Goal: Information Seeking & Learning: Find specific fact

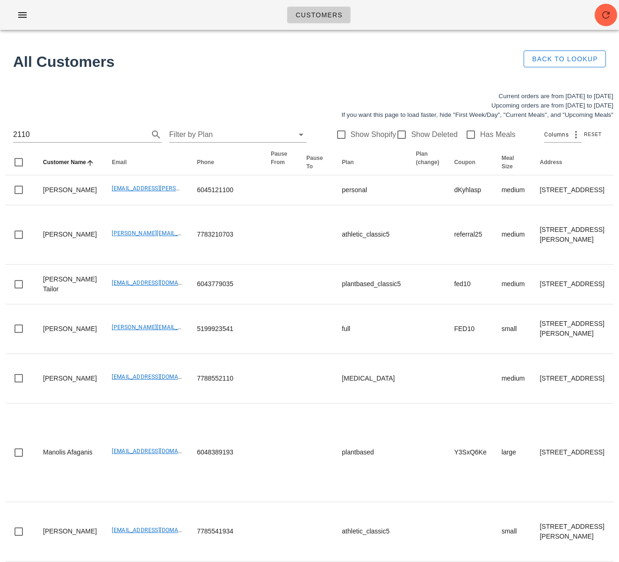
click at [12, 132] on div "2110 Filter by Plan Show Shopify Show Deleted Has Meals Columns Reset" at bounding box center [310, 135] width 608 height 30
click at [17, 136] on input "2110" at bounding box center [74, 134] width 122 height 15
click at [14, 136] on input "2110" at bounding box center [74, 134] width 122 height 15
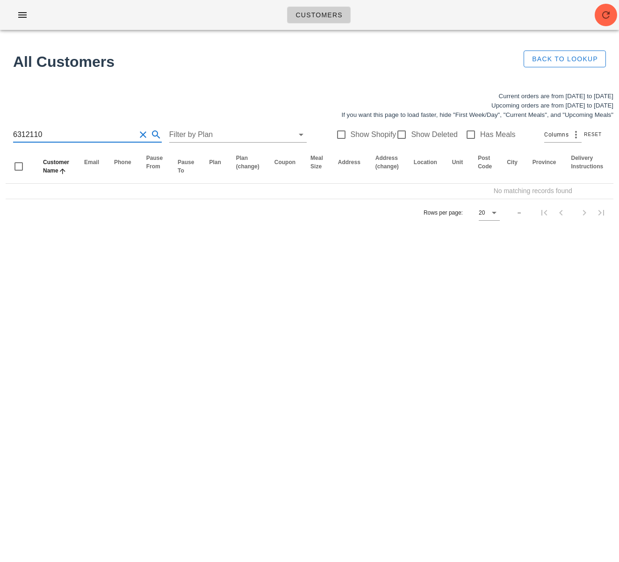
type input "631-2110"
drag, startPoint x: 59, startPoint y: 133, endPoint x: -13, endPoint y: 133, distance: 71.5
click at [0, 133] on html "Customers All Customers Back to Lookup Current orders are from Sunday Aug 31 to…" at bounding box center [309, 281] width 619 height 562
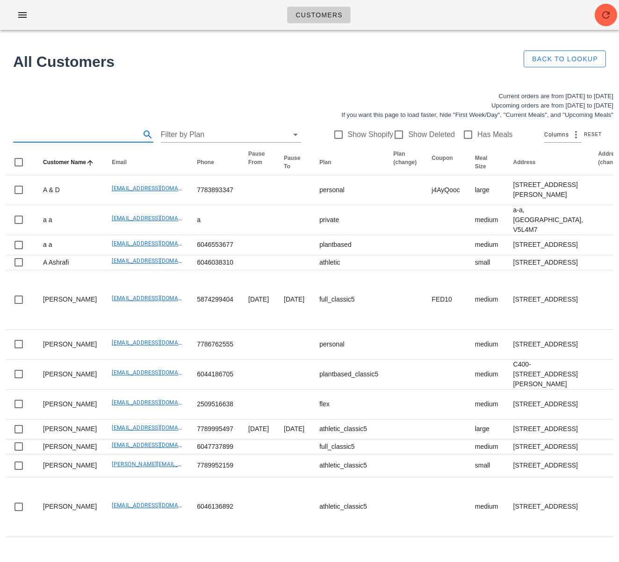
click at [85, 137] on input "text" at bounding box center [75, 134] width 125 height 15
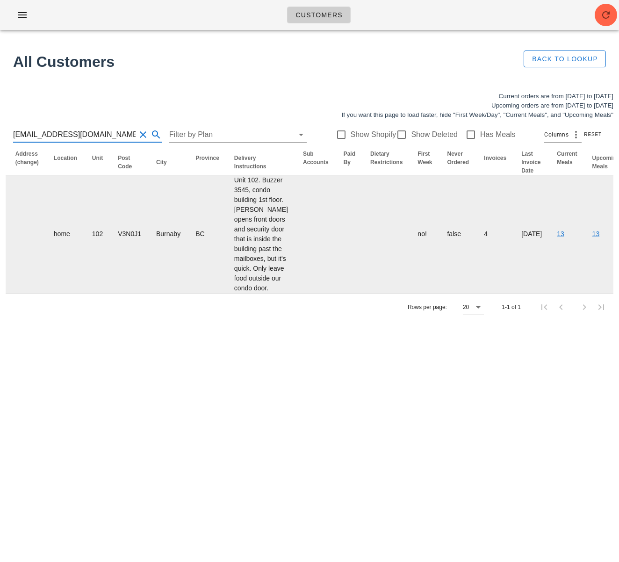
scroll to position [0, 533]
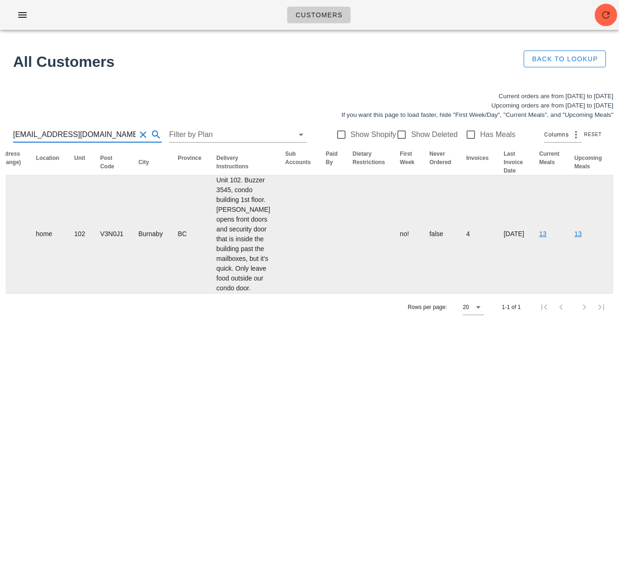
type input "tparrales@proton.me"
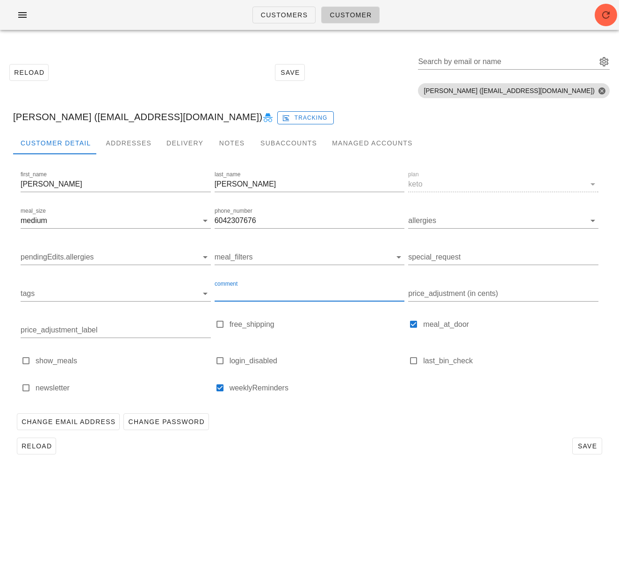
click at [286, 293] on input "comment" at bounding box center [310, 293] width 190 height 15
click at [412, 363] on div at bounding box center [413, 360] width 13 height 13
checkbox input "true"
click at [249, 297] on input "comment" at bounding box center [310, 293] width 190 height 15
paste input "Q"
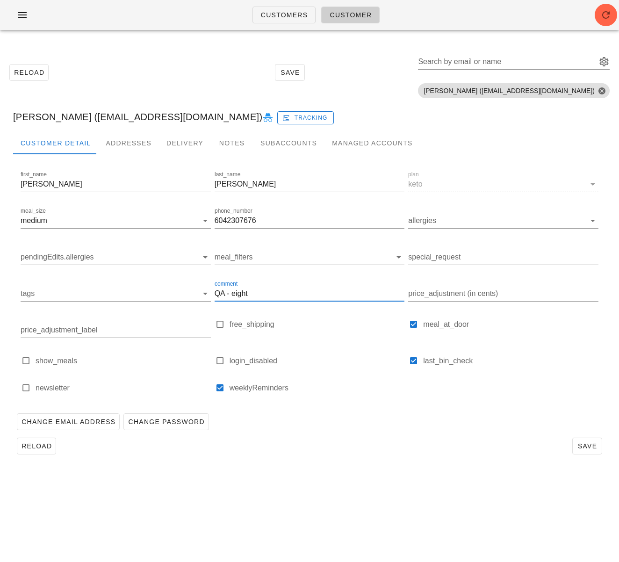
click at [234, 293] on input "QA - eight" at bounding box center [310, 293] width 190 height 15
paste input "w"
click at [259, 293] on input "QA - weight" at bounding box center [310, 293] width 190 height 15
drag, startPoint x: 272, startPoint y: 290, endPoint x: 147, endPoint y: 280, distance: 125.1
click at [147, 280] on div "first_name Tamara last_name Parrales plan keto meal_size medium phone_number 60…" at bounding box center [309, 285] width 581 height 236
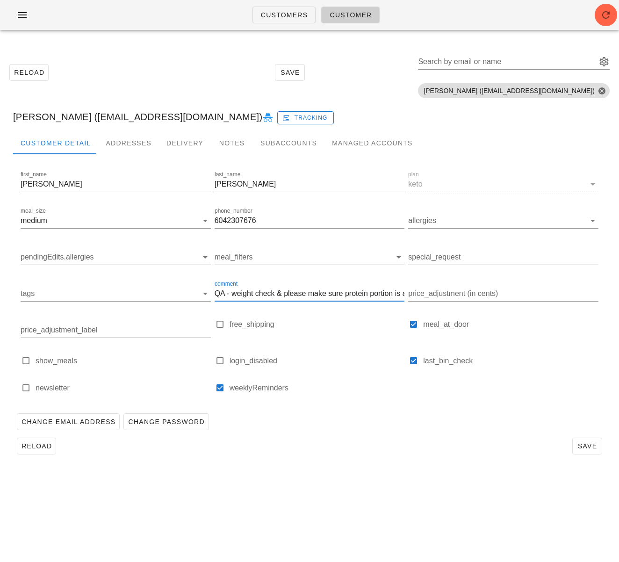
click at [258, 293] on input "QA - weight check & please make sure protein portion is accurate" at bounding box center [310, 293] width 190 height 15
drag, startPoint x: 233, startPoint y: 294, endPoint x: 422, endPoint y: 292, distance: 189.3
click at [422, 292] on div "first_name Tamara last_name Parrales plan keto meal_size medium phone_number 60…" at bounding box center [309, 285] width 581 height 236
type input "QA - weight check & please make sure protein portion is accurate"
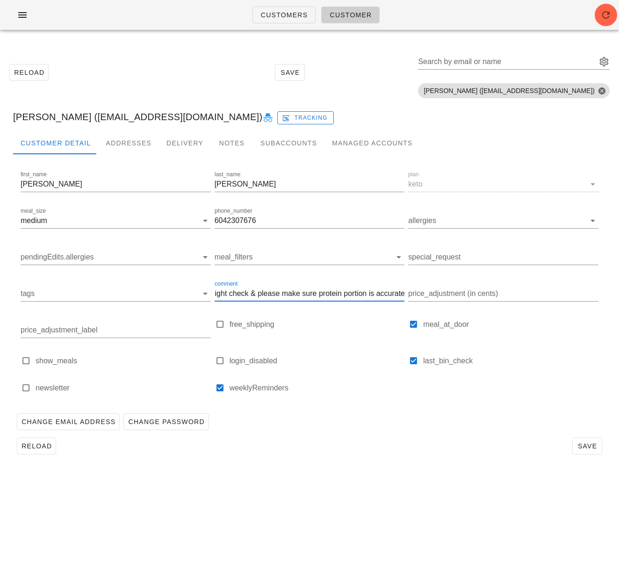
click at [353, 377] on div "weeklyReminders" at bounding box center [310, 390] width 194 height 27
drag, startPoint x: 370, startPoint y: 291, endPoint x: 452, endPoint y: 293, distance: 82.3
click at [455, 293] on div "first_name Tamara last_name Parrales plan keto meal_size medium phone_number 60…" at bounding box center [309, 285] width 581 height 236
drag, startPoint x: 380, startPoint y: 295, endPoint x: 494, endPoint y: 417, distance: 167.3
click at [380, 295] on input "QA - weight check & please make sure protein portion is accurate" at bounding box center [310, 293] width 190 height 15
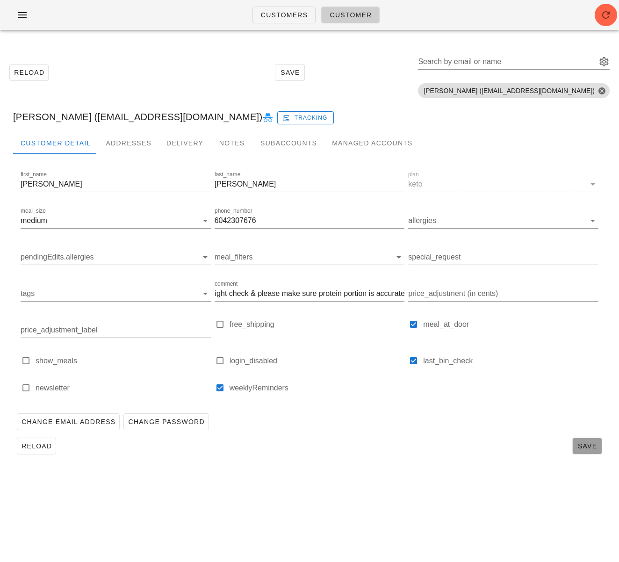
click at [586, 444] on span "Save" at bounding box center [586, 445] width 21 height 7
click at [257, 14] on link "Customers" at bounding box center [284, 15] width 64 height 17
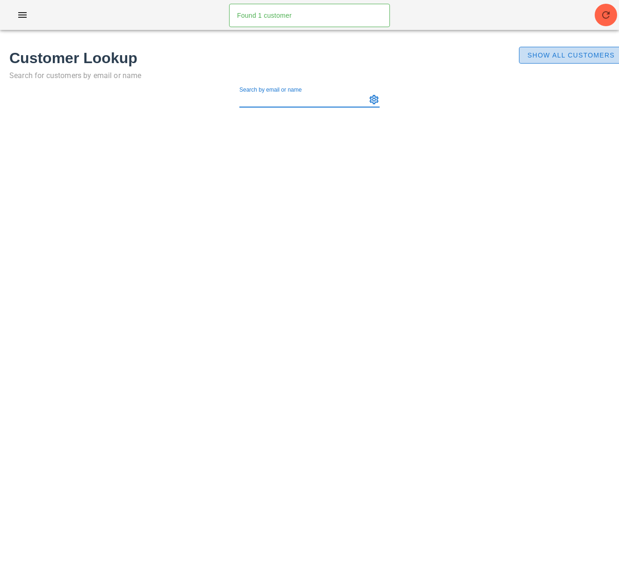
click at [534, 53] on span "Show All Customers" at bounding box center [571, 54] width 88 height 7
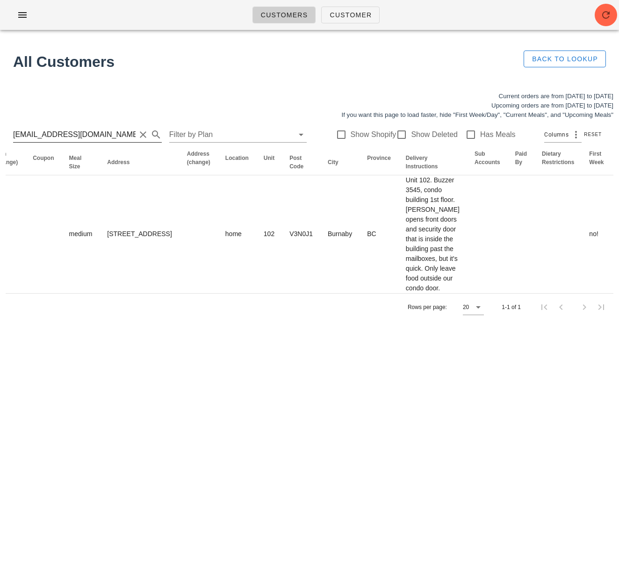
scroll to position [0, 306]
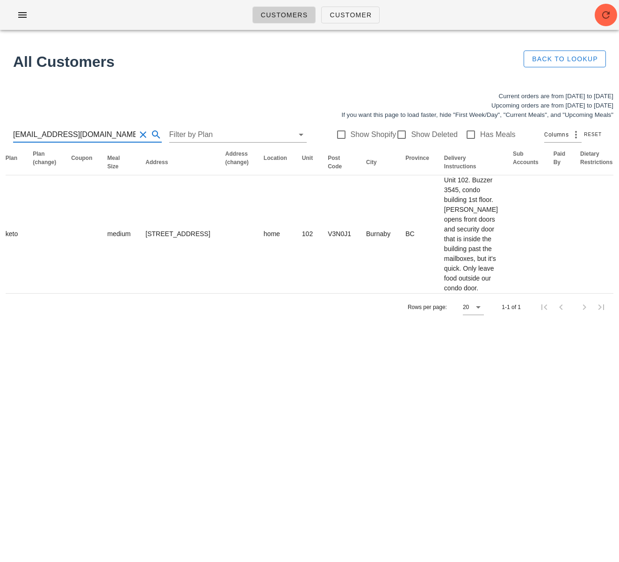
click at [73, 134] on input "tparrales@proton.me" at bounding box center [74, 134] width 122 height 15
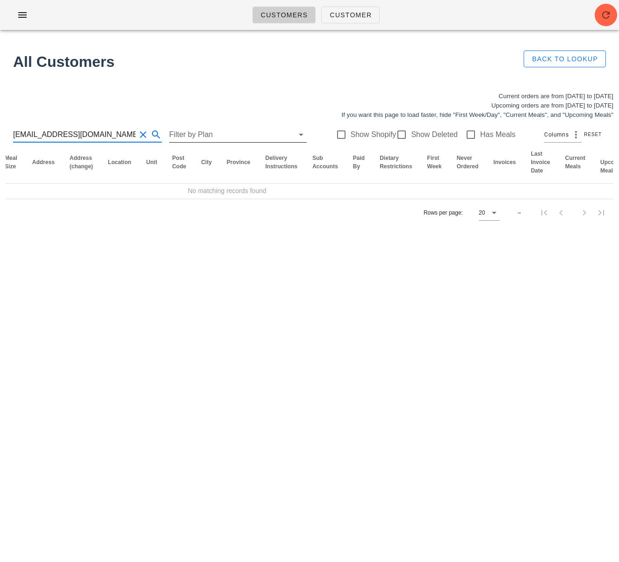
drag, startPoint x: 73, startPoint y: 133, endPoint x: 157, endPoint y: 137, distance: 83.8
click at [157, 137] on div "dianesaltermenzo@gmail.com Filter by Plan Show Shopify Show Deleted Has Meals C…" at bounding box center [310, 135] width 608 height 30
click at [110, 134] on input "dianesaltermenzo@gmail.com" at bounding box center [74, 134] width 122 height 15
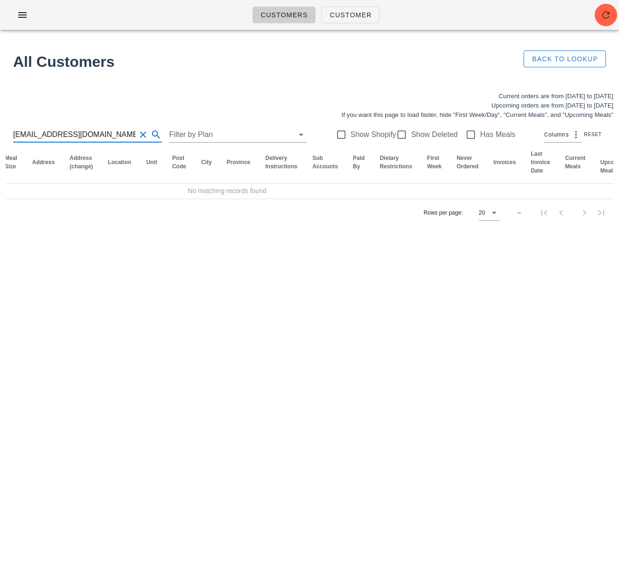
drag, startPoint x: 114, startPoint y: 133, endPoint x: 71, endPoint y: 132, distance: 43.0
click at [71, 132] on input "dianesaltermenzo@gmail.com" at bounding box center [74, 134] width 122 height 15
type input "dianesaltermenzo"
click at [399, 136] on div at bounding box center [401, 135] width 16 height 16
checkbox input "true"
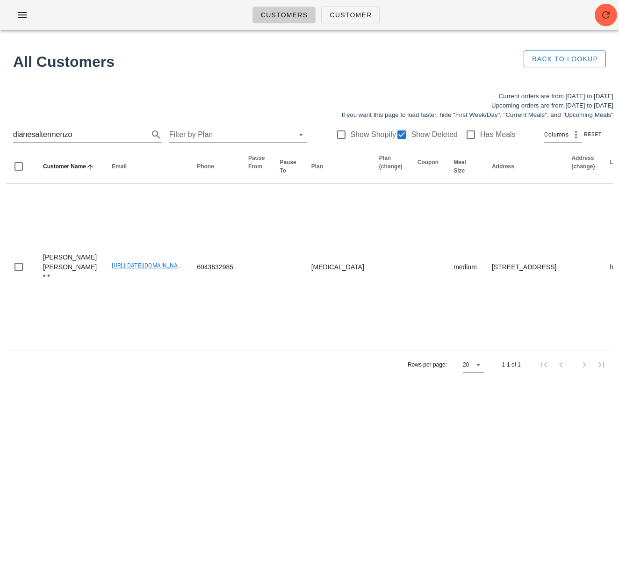
drag, startPoint x: 357, startPoint y: 463, endPoint x: 470, endPoint y: 541, distance: 138.1
click at [357, 463] on div "Customers Customer Found 1 customer All Customers Back to Lookup Current orders…" at bounding box center [309, 281] width 619 height 562
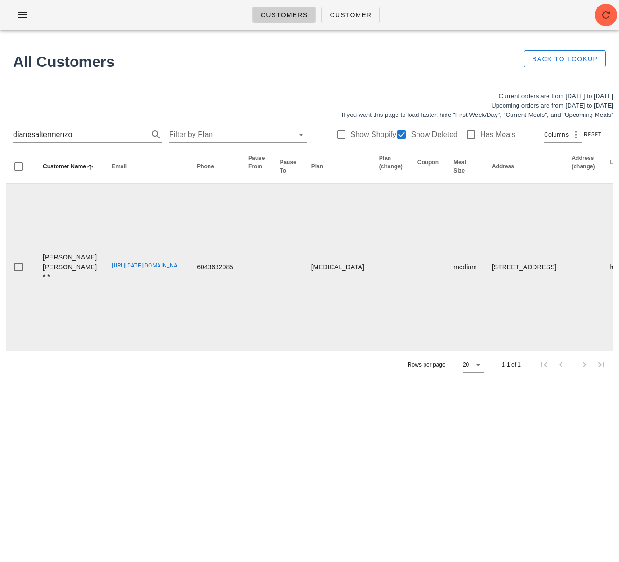
drag, startPoint x: 235, startPoint y: 308, endPoint x: 222, endPoint y: 312, distance: 14.1
click at [241, 308] on td at bounding box center [256, 267] width 31 height 167
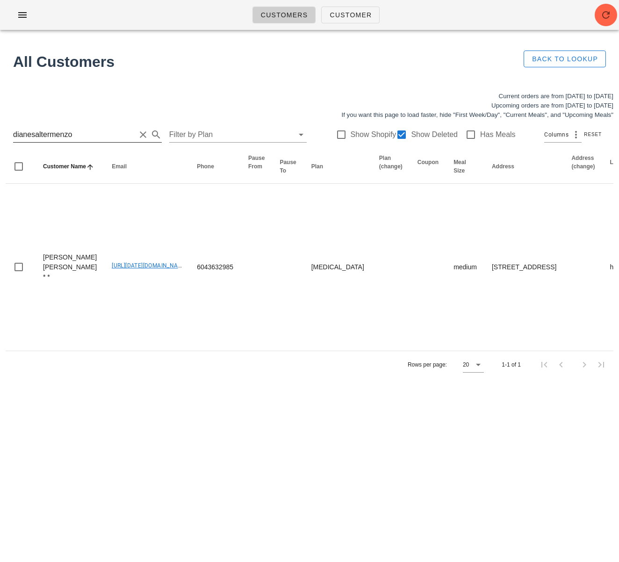
drag, startPoint x: 74, startPoint y: 135, endPoint x: 81, endPoint y: 135, distance: 7.0
click at [74, 135] on input "dianesaltermenzo" at bounding box center [74, 134] width 122 height 15
drag, startPoint x: 81, startPoint y: 135, endPoint x: -79, endPoint y: 125, distance: 160.1
click at [0, 125] on html "Customers Customer Found 1 customer All Customers Back to Lookup Current orders…" at bounding box center [309, 281] width 619 height 562
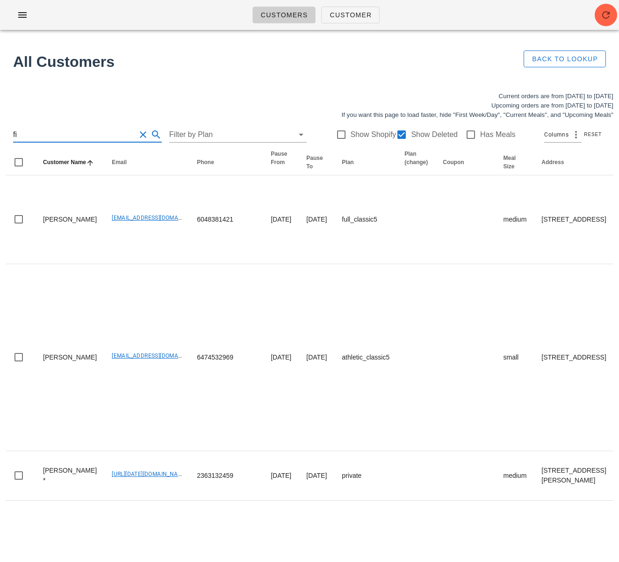
type input "f"
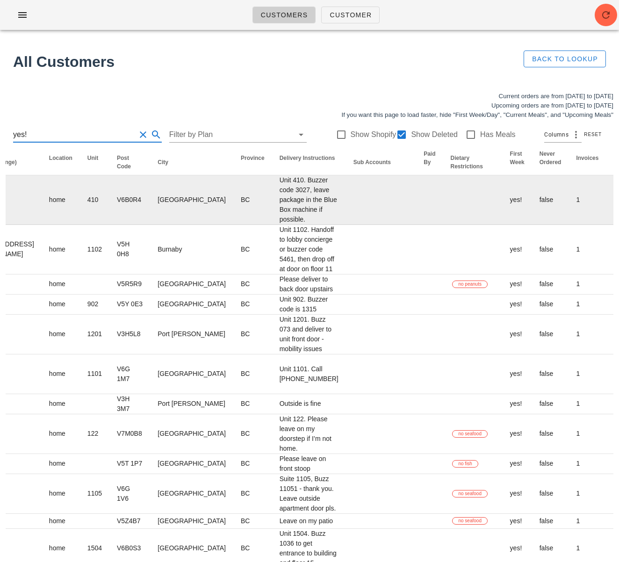
scroll to position [0, 669]
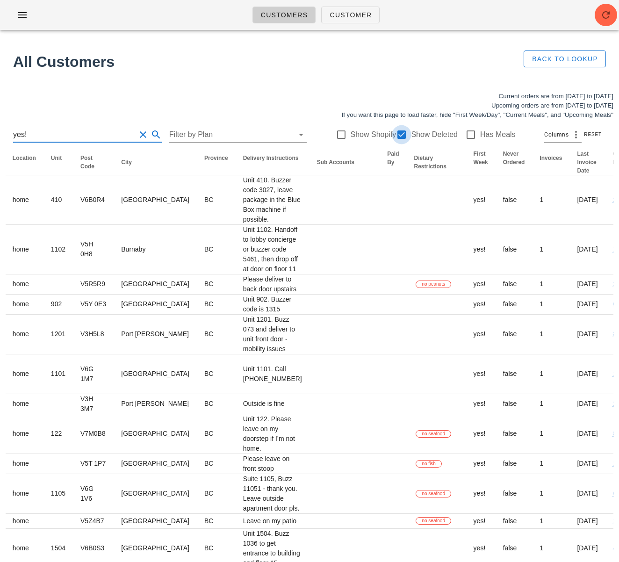
type input "yes!"
click at [394, 135] on div at bounding box center [401, 135] width 16 height 16
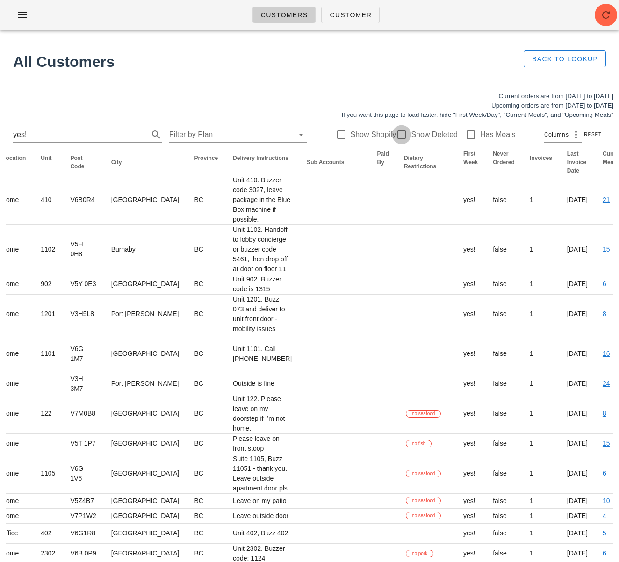
checkbox input "false"
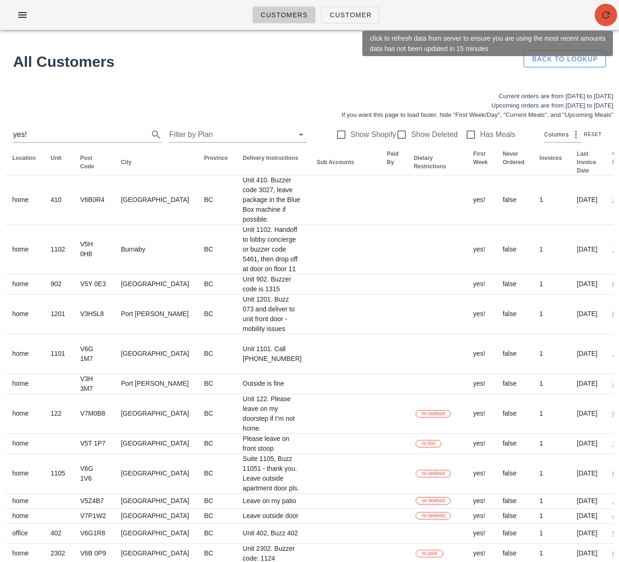
click at [607, 17] on icon "button" at bounding box center [605, 14] width 11 height 11
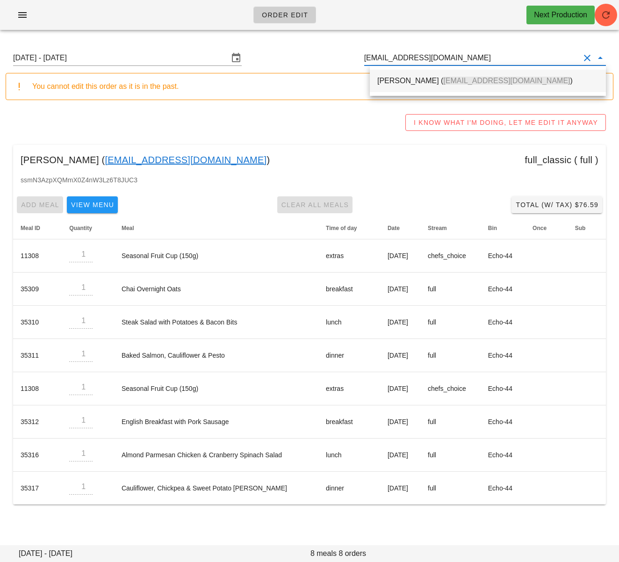
click at [456, 83] on span "[EMAIL_ADDRESS][DOMAIN_NAME]" at bounding box center [506, 81] width 127 height 8
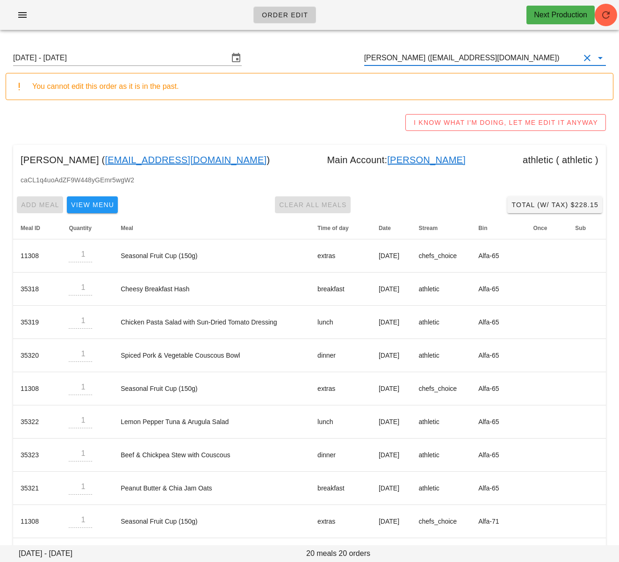
click at [387, 157] on link "[PERSON_NAME]" at bounding box center [426, 159] width 79 height 15
click at [424, 58] on input "Amory Hall (hallamory@gmail.com)" at bounding box center [471, 57] width 215 height 15
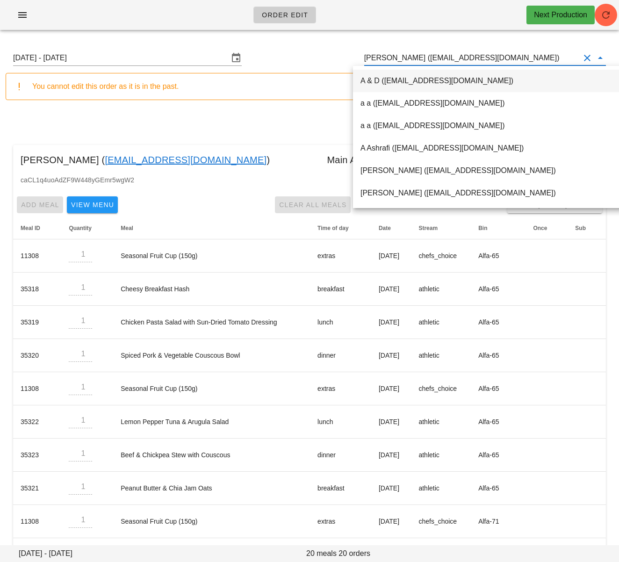
paste input "seancoal97@gmail.com"
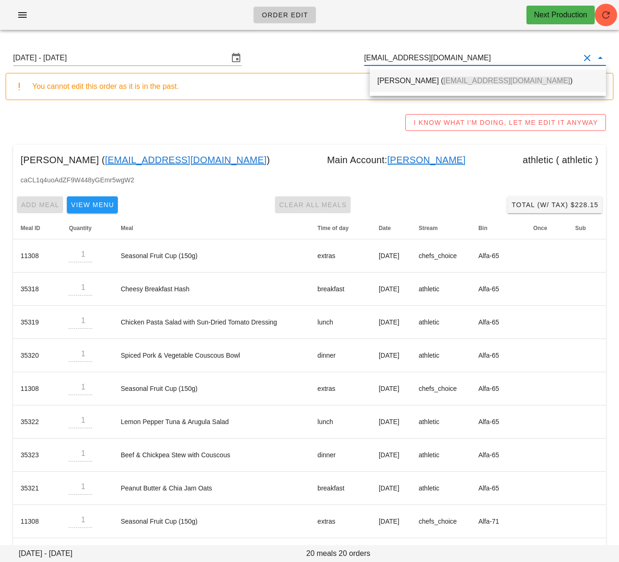
click at [415, 79] on div "Sergio Alvarez ( seancoal97@gmail.com )" at bounding box center [487, 80] width 221 height 9
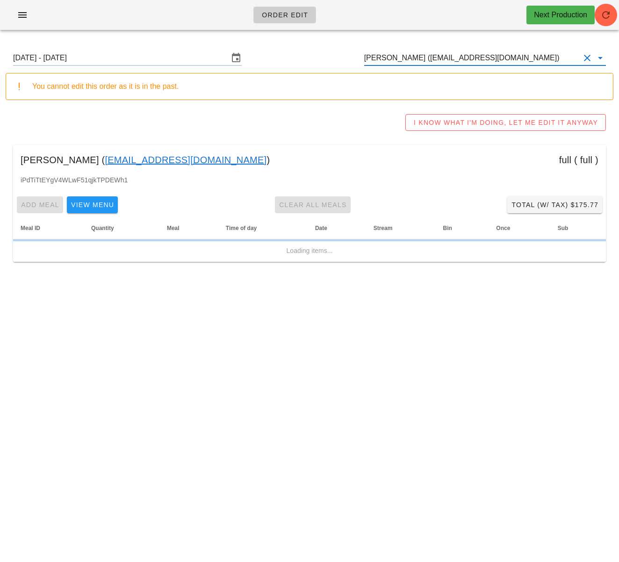
type input "Sergio Alvarez (seancoal97@gmail.com)"
click at [161, 57] on input "Sunday August 31 - Saturday September 6" at bounding box center [120, 57] width 215 height 15
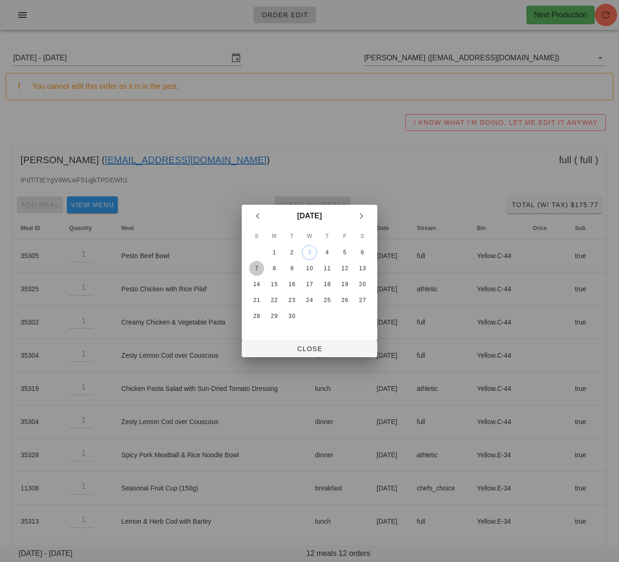
click at [259, 269] on div "7" at bounding box center [256, 268] width 15 height 7
click at [275, 254] on div "1" at bounding box center [274, 252] width 15 height 7
click at [309, 348] on span "Close" at bounding box center [309, 348] width 121 height 7
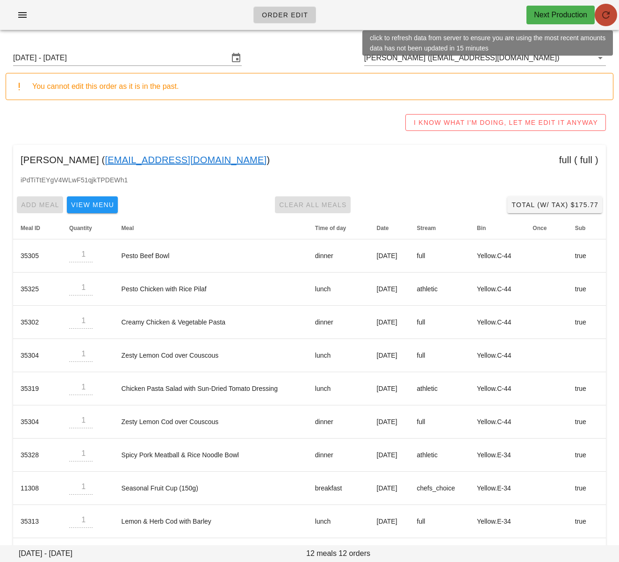
click at [605, 18] on icon "button" at bounding box center [605, 14] width 11 height 11
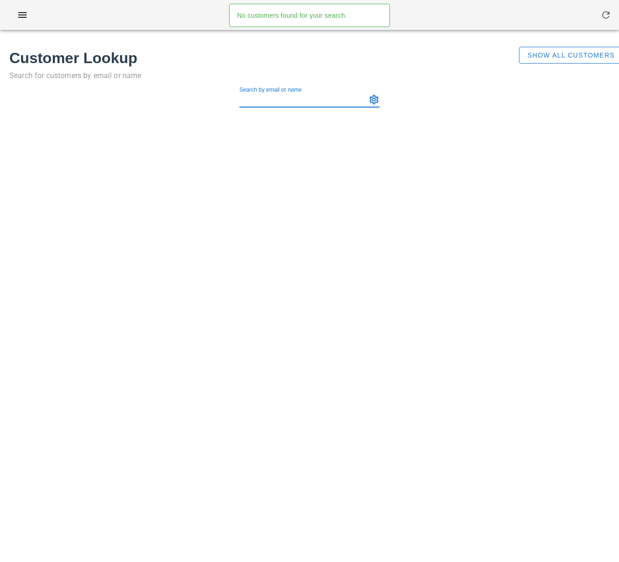
click at [259, 102] on input "Search by email or name" at bounding box center [301, 99] width 125 height 15
type input "yes!"
click at [565, 50] on button "Show All Customers" at bounding box center [571, 55] width 104 height 17
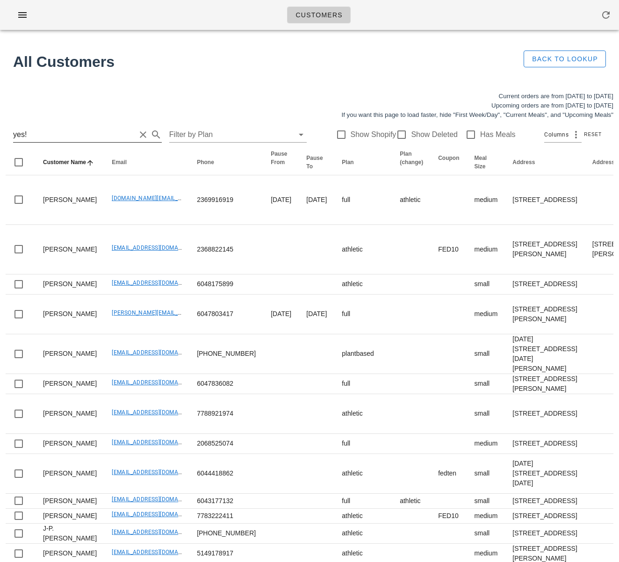
drag, startPoint x: 72, startPoint y: 132, endPoint x: 63, endPoint y: 136, distance: 9.6
click at [71, 132] on input "yes!" at bounding box center [74, 134] width 122 height 15
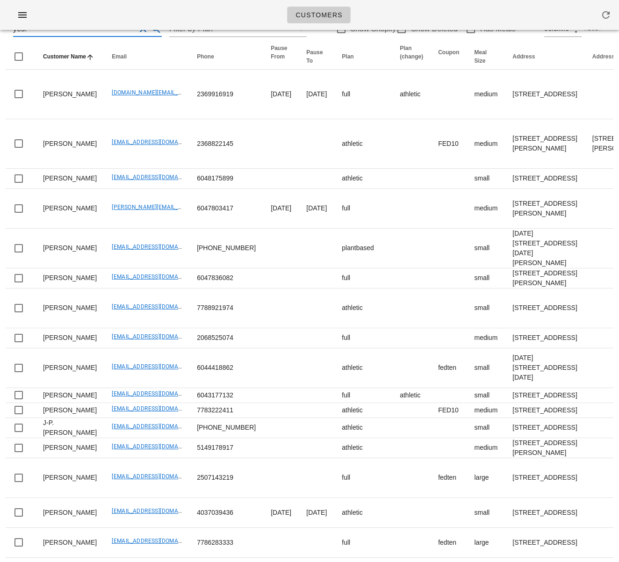
scroll to position [979, 0]
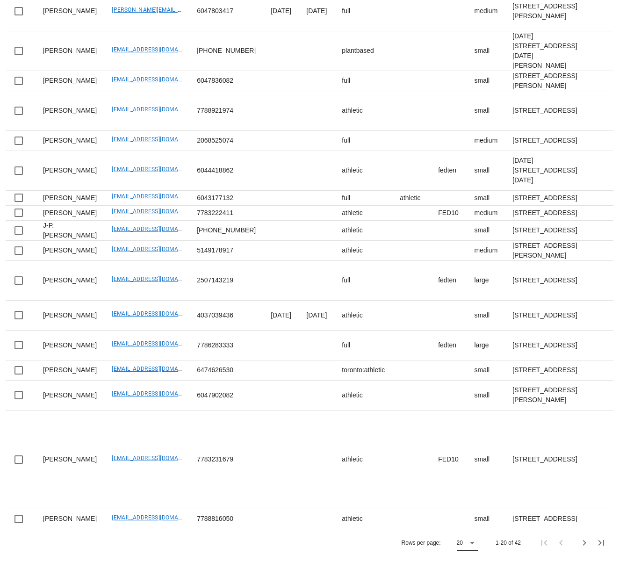
click at [472, 544] on icon at bounding box center [471, 542] width 11 height 11
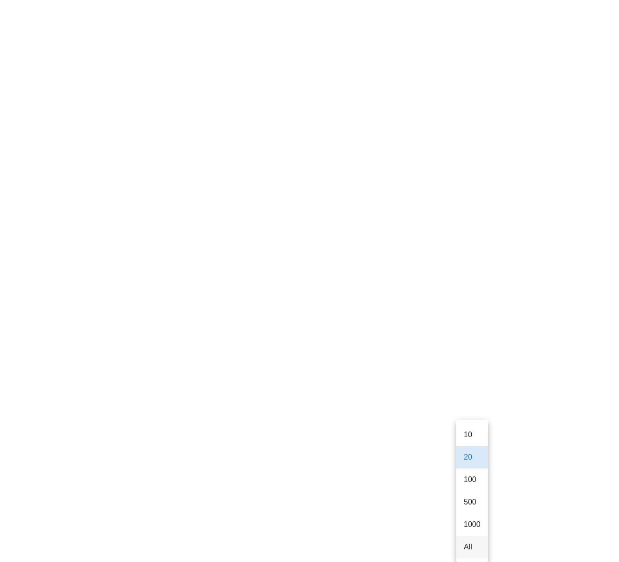
click at [468, 542] on div "All" at bounding box center [472, 546] width 17 height 9
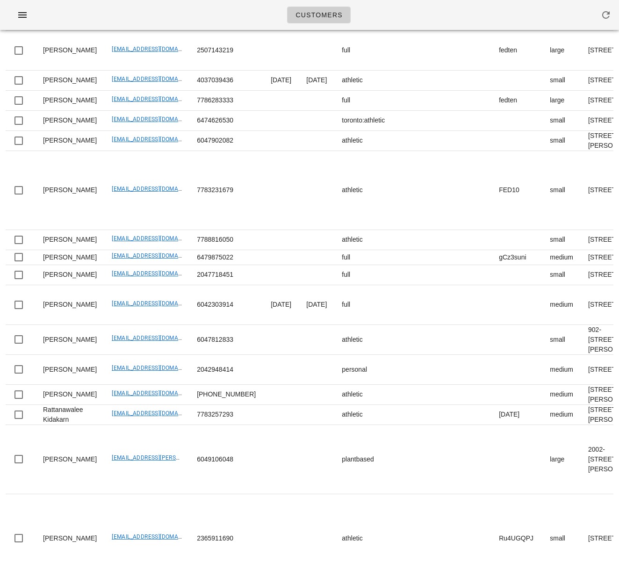
scroll to position [0, 0]
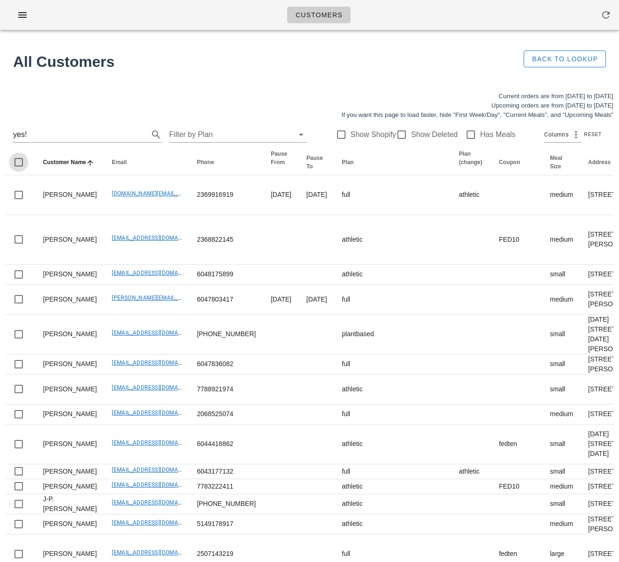
click at [21, 165] on div at bounding box center [19, 162] width 16 height 16
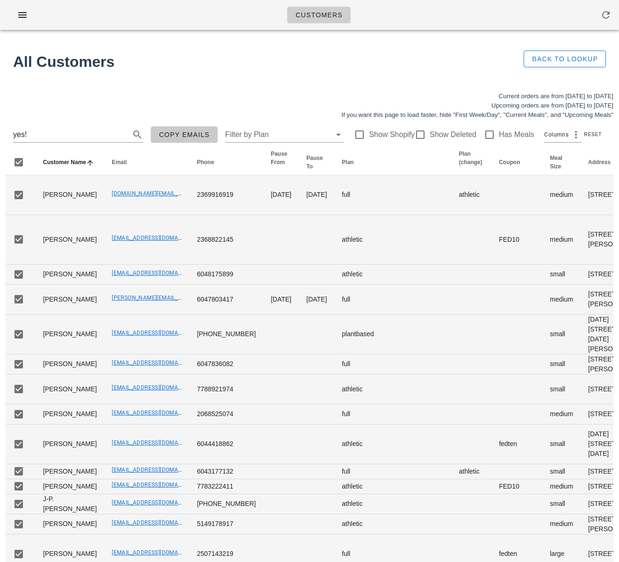
click at [177, 136] on span "Copy Emails" at bounding box center [183, 134] width 51 height 7
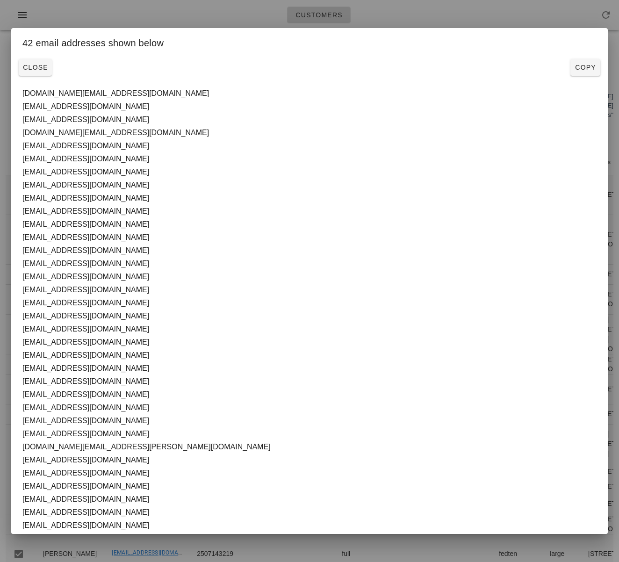
drag, startPoint x: 137, startPoint y: 509, endPoint x: 23, endPoint y: 89, distance: 434.9
click at [23, 89] on textarea "alec.sy.wang@gmail.com andkim95@gmail.com ashleybozek@gmail.com carole.arrandal…" at bounding box center [309, 362] width 574 height 550
drag, startPoint x: 120, startPoint y: 13, endPoint x: 594, endPoint y: 77, distance: 478.2
click at [120, 13] on div at bounding box center [309, 281] width 619 height 562
click at [99, 16] on div "Customers" at bounding box center [309, 15] width 619 height 30
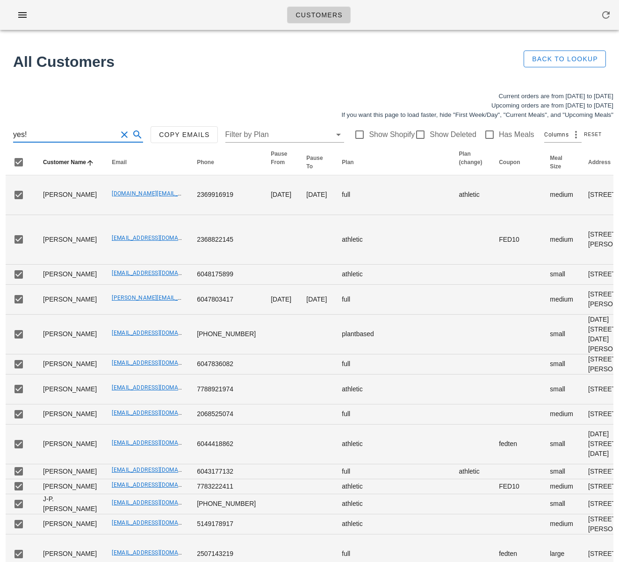
drag, startPoint x: 66, startPoint y: 132, endPoint x: -10, endPoint y: 134, distance: 75.7
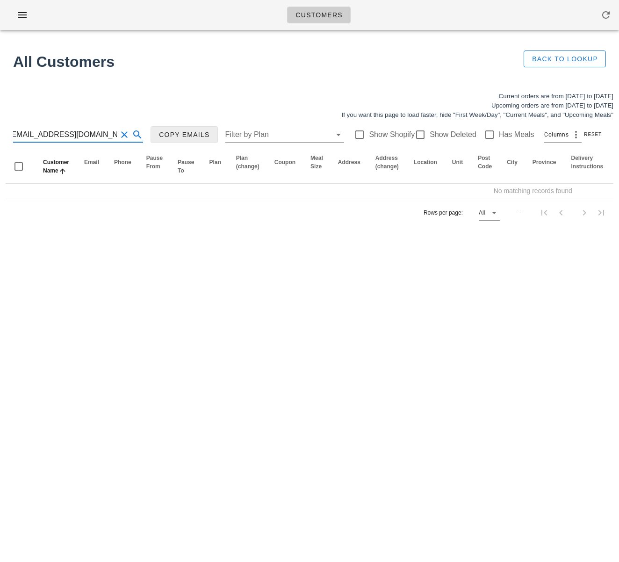
scroll to position [0, 4]
drag, startPoint x: 69, startPoint y: 135, endPoint x: 143, endPoint y: 136, distance: 74.8
click at [143, 136] on div "dianesaltermenzo@gmail.com Copy Emails Filter by Plan Show Shopify Show Deleted…" at bounding box center [310, 135] width 608 height 30
type input "dianesaltermenzo"
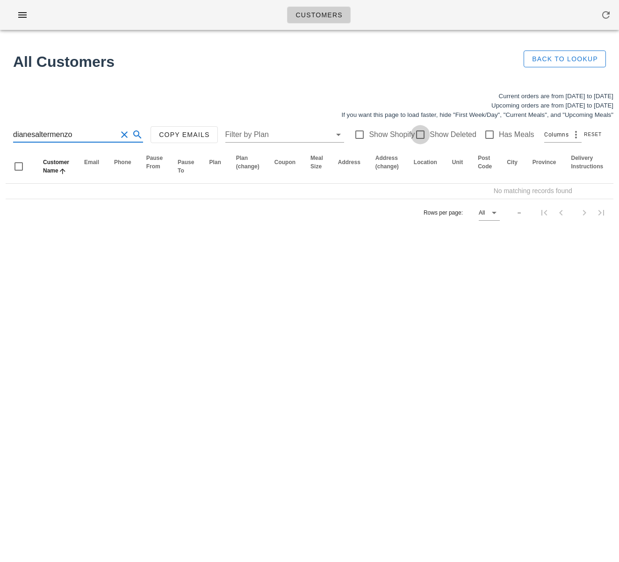
click at [414, 134] on div at bounding box center [420, 135] width 16 height 16
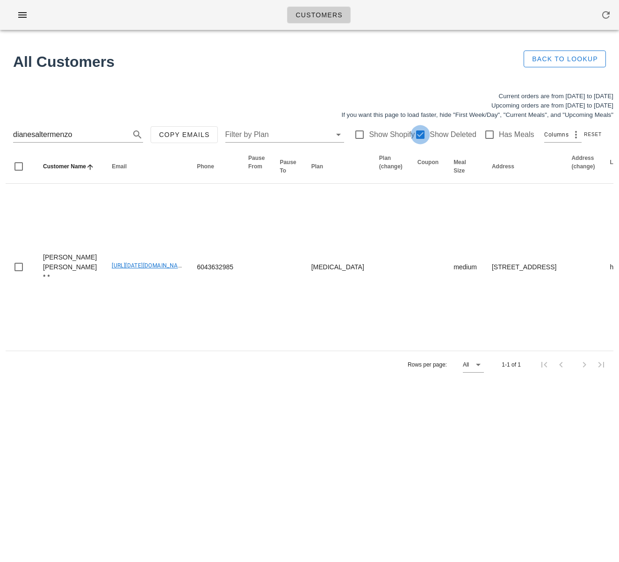
checkbox input "true"
click at [68, 133] on input "dianesaltermenzo" at bounding box center [65, 134] width 104 height 15
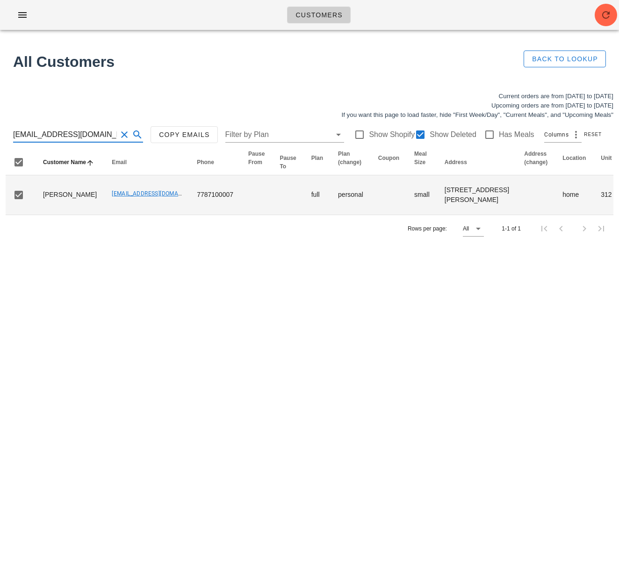
type input "[EMAIL_ADDRESS][DOMAIN_NAME]"
click at [18, 167] on div at bounding box center [19, 162] width 16 height 16
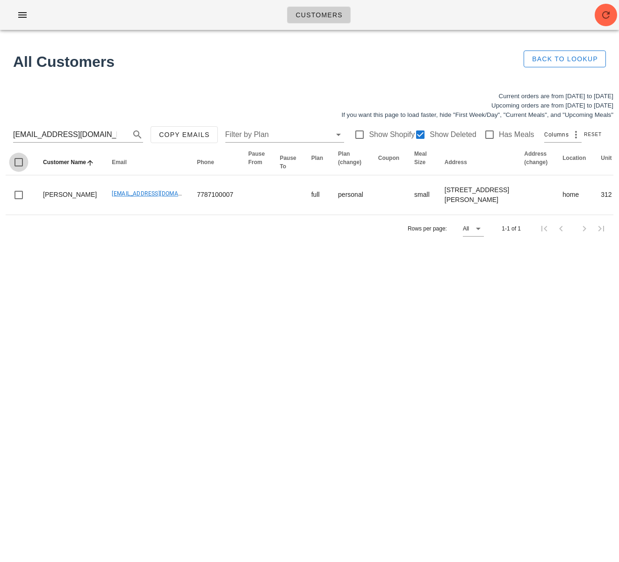
click at [172, 268] on div "Customers No customers found for your search. All Customers Back to Lookup Curr…" at bounding box center [309, 281] width 619 height 562
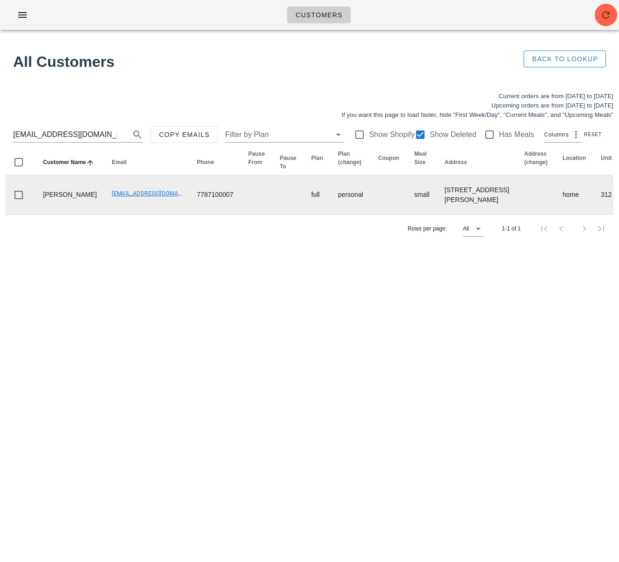
scroll to position [0, 531]
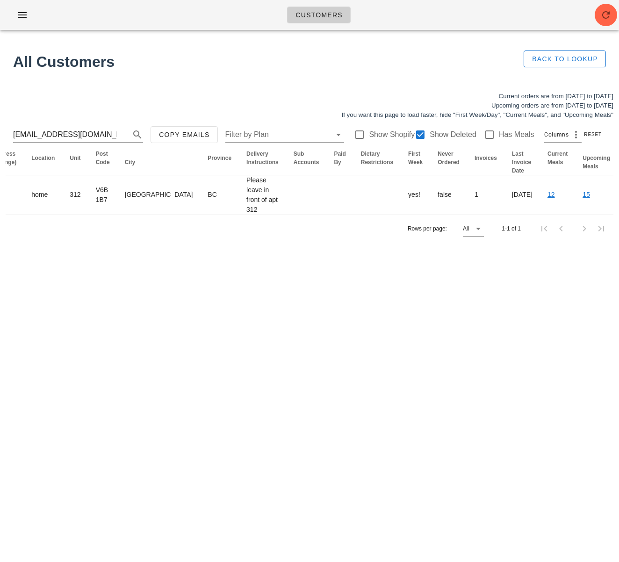
click at [230, 263] on div "Customers No customers found for your search. All Customers Back to Lookup Curr…" at bounding box center [309, 281] width 619 height 562
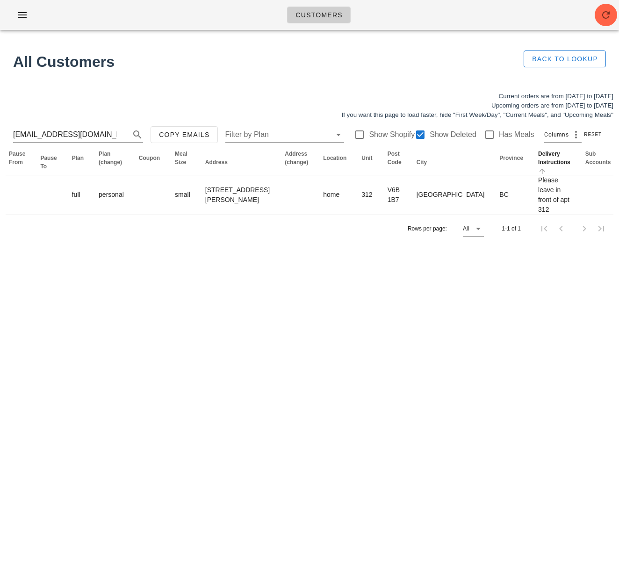
scroll to position [0, 445]
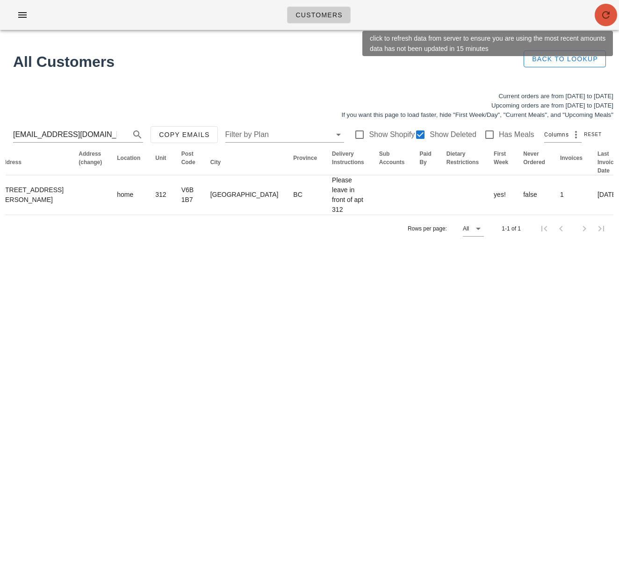
click at [602, 14] on icon "button" at bounding box center [605, 14] width 11 height 11
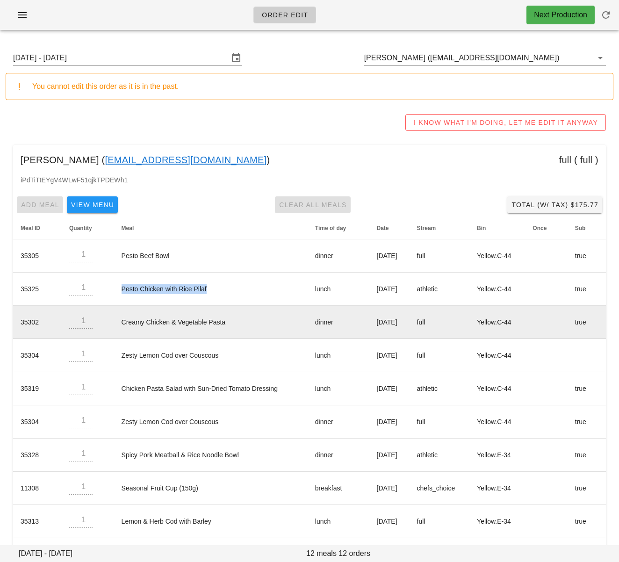
drag, startPoint x: 210, startPoint y: 290, endPoint x: 57, endPoint y: 309, distance: 154.5
click at [117, 289] on td "Pesto Chicken with Rice Pilaf" at bounding box center [210, 288] width 193 height 33
copy td "Pesto Chicken with Rice Pilaf"
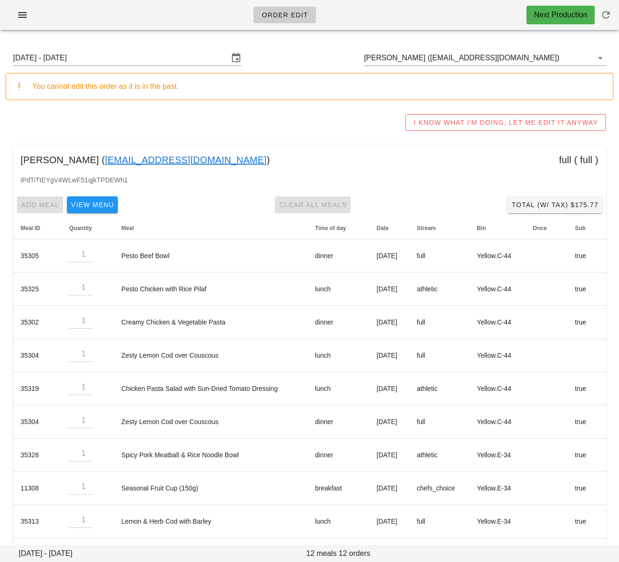
drag, startPoint x: 283, startPoint y: 49, endPoint x: 259, endPoint y: 20, distance: 37.2
click at [282, 48] on div "Sunday August 31 - Saturday September 6 Sergio Alvarez (seancoal97@gmail.com)" at bounding box center [310, 58] width 608 height 30
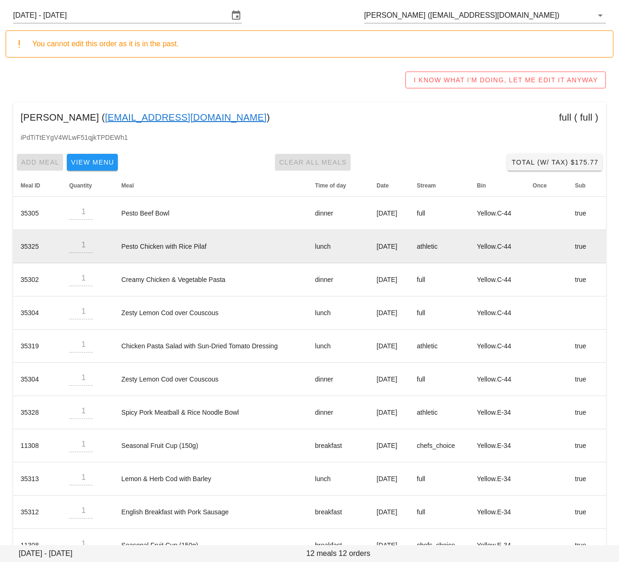
scroll to position [49, 0]
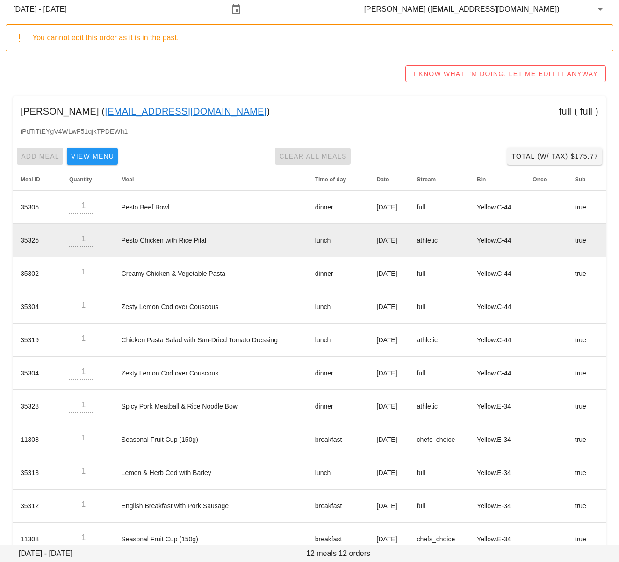
drag, startPoint x: 405, startPoint y: 240, endPoint x: 358, endPoint y: 241, distance: 46.8
click at [369, 238] on td "[DATE]" at bounding box center [389, 240] width 40 height 33
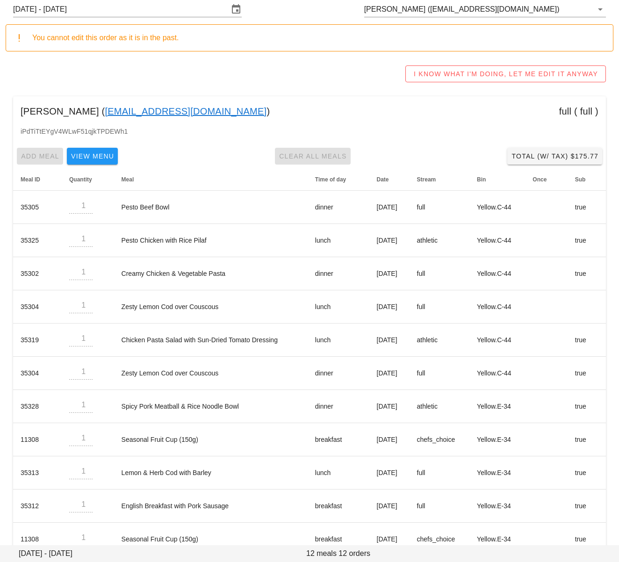
scroll to position [0, 0]
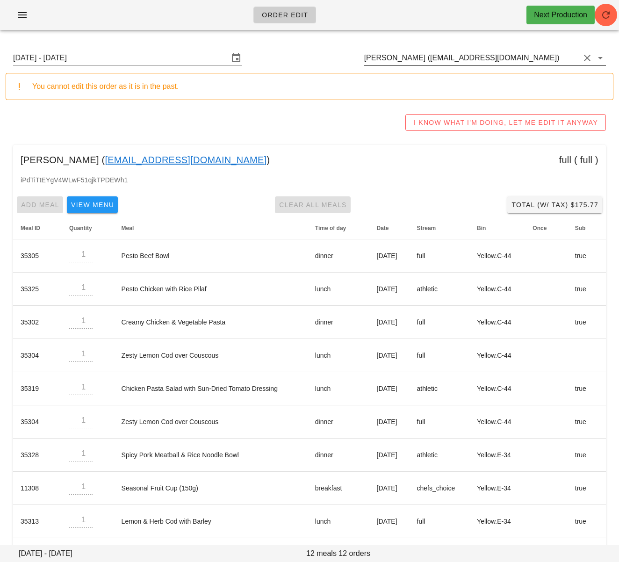
click at [408, 57] on input "[PERSON_NAME] ([EMAIL_ADDRESS][DOMAIN_NAME])" at bounding box center [471, 57] width 215 height 15
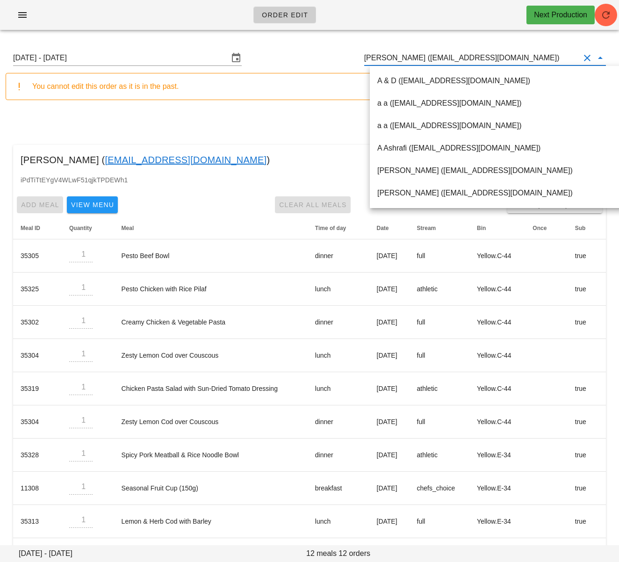
paste input "[EMAIL_ADDRESS][DOMAIN_NAME]"
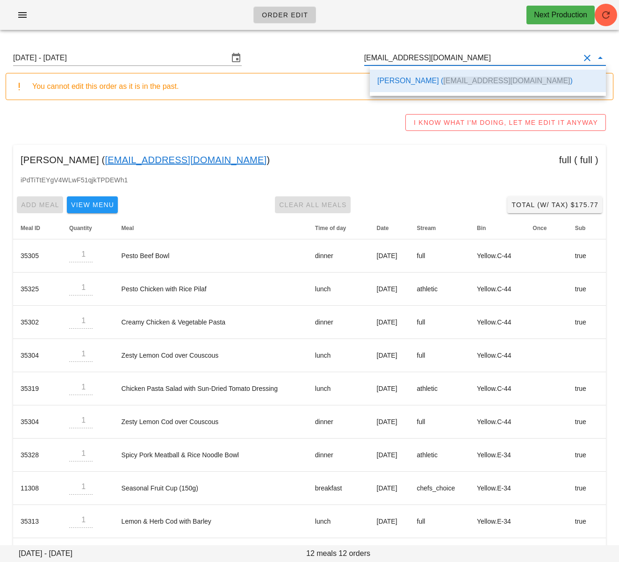
click at [171, 120] on div "I KNOW WHAT I'M DOING, LET ME EDIT IT ANYWAY" at bounding box center [310, 122] width 608 height 30
type input "[PERSON_NAME] ([EMAIL_ADDRESS][DOMAIN_NAME])"
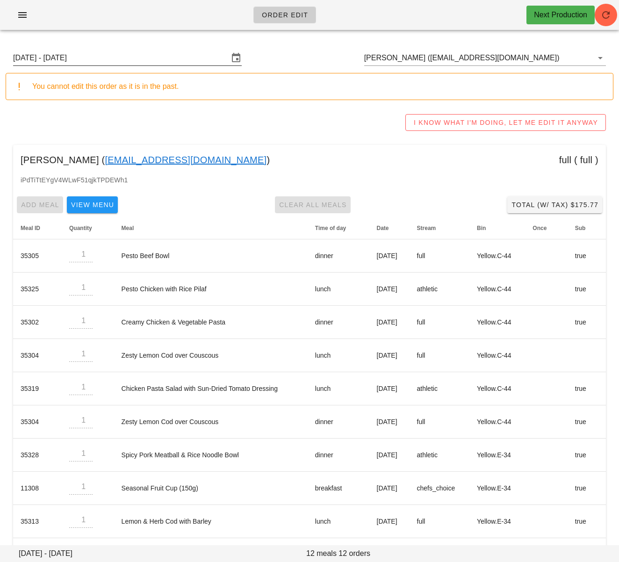
click at [111, 62] on input "[DATE] - [DATE]" at bounding box center [120, 57] width 215 height 15
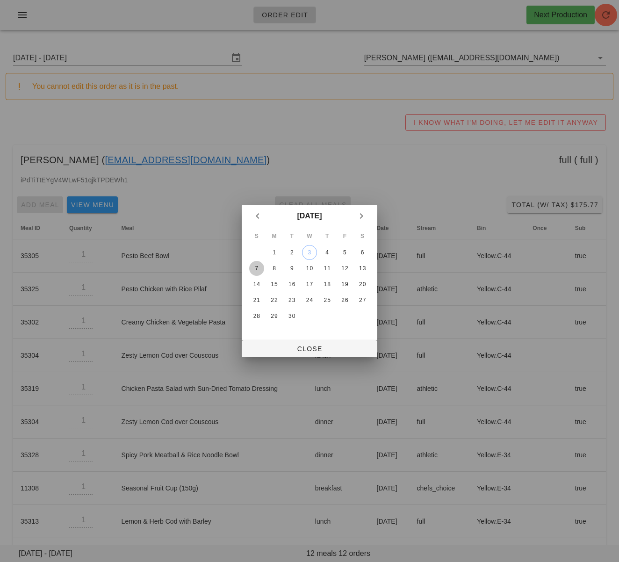
click at [256, 270] on div "7" at bounding box center [256, 268] width 15 height 7
click at [272, 351] on span "Close" at bounding box center [309, 348] width 121 height 7
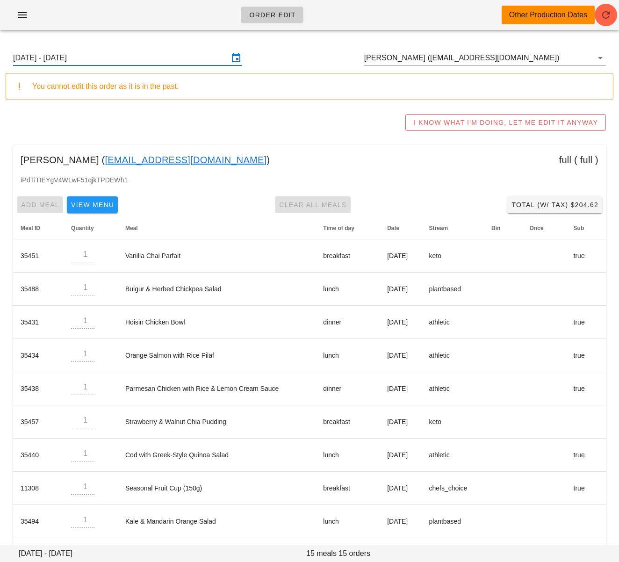
click at [150, 56] on input "Sunday September 7 - Saturday September 13" at bounding box center [120, 57] width 215 height 15
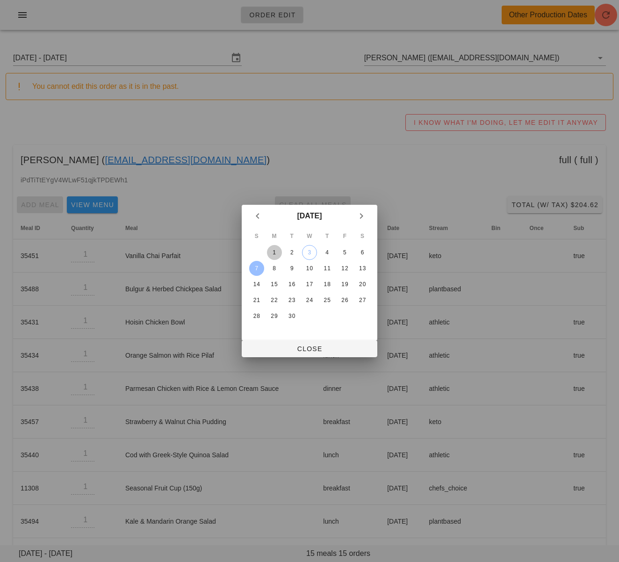
click at [276, 249] on div "1" at bounding box center [274, 252] width 15 height 7
click at [279, 351] on span "Close" at bounding box center [309, 348] width 121 height 7
type input "Sunday August 31 - Saturday September 6"
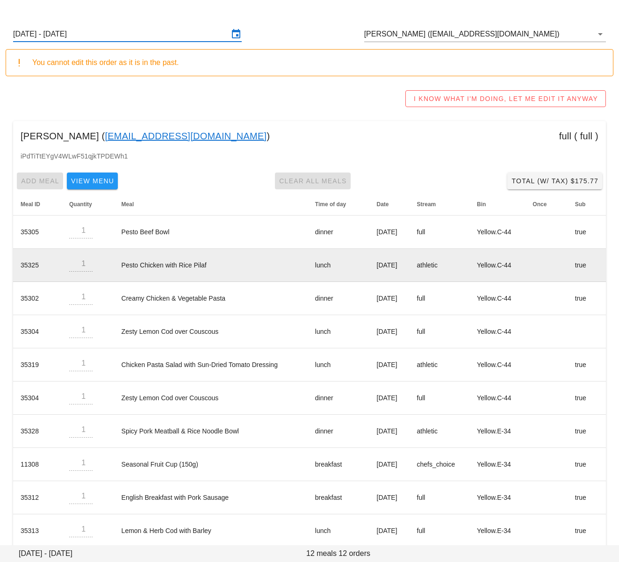
scroll to position [28, 0]
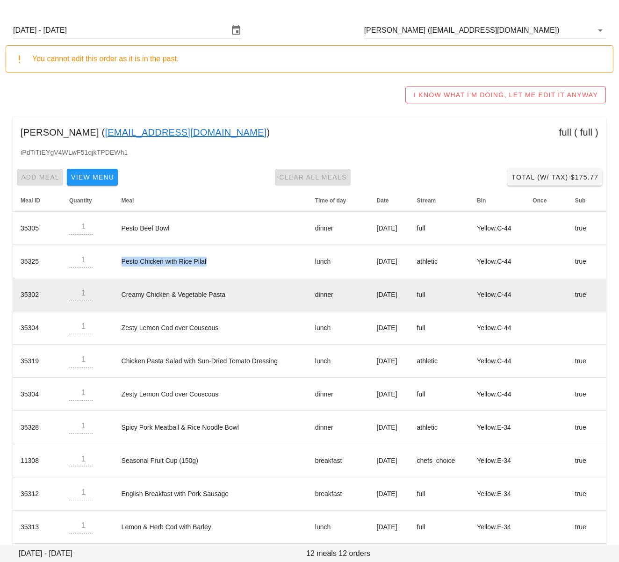
drag, startPoint x: 113, startPoint y: 265, endPoint x: 180, endPoint y: 302, distance: 77.2
click at [227, 261] on td "Pesto Chicken with Rice Pilaf" at bounding box center [210, 261] width 193 height 33
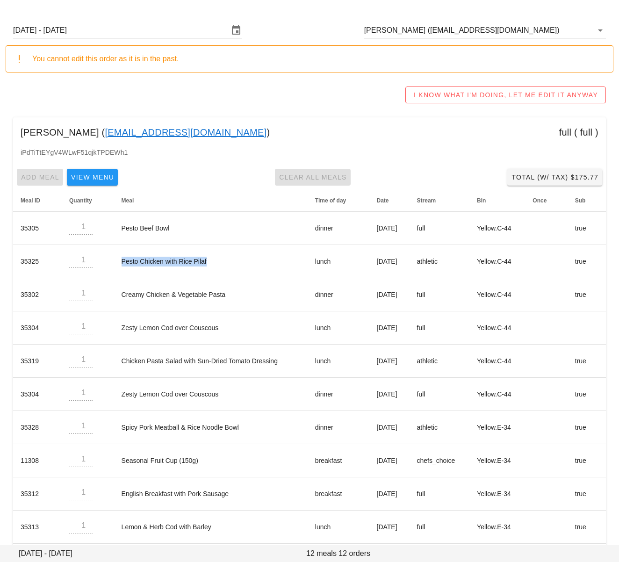
copy td "Pesto Chicken with Rice Pilaf"
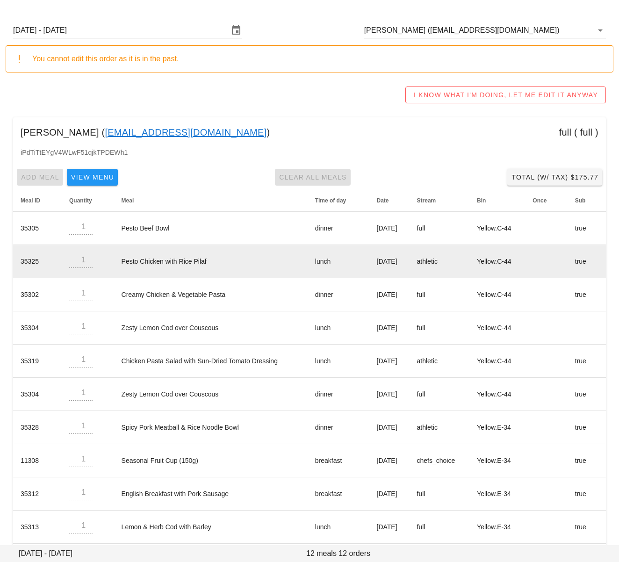
click at [217, 251] on td "Pesto Chicken with Rice Pilaf" at bounding box center [210, 261] width 193 height 33
drag, startPoint x: 204, startPoint y: 262, endPoint x: 114, endPoint y: 262, distance: 89.7
click at [114, 262] on td "Pesto Chicken with Rice Pilaf" at bounding box center [210, 261] width 193 height 33
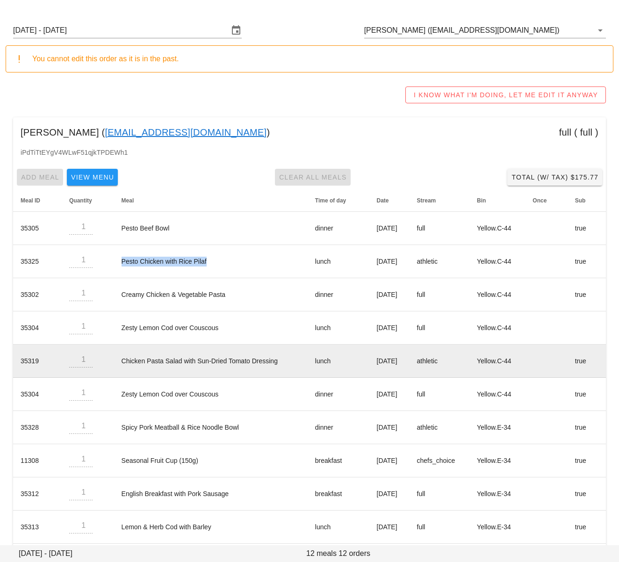
copy td "Pesto Chicken with Rice Pilaf"
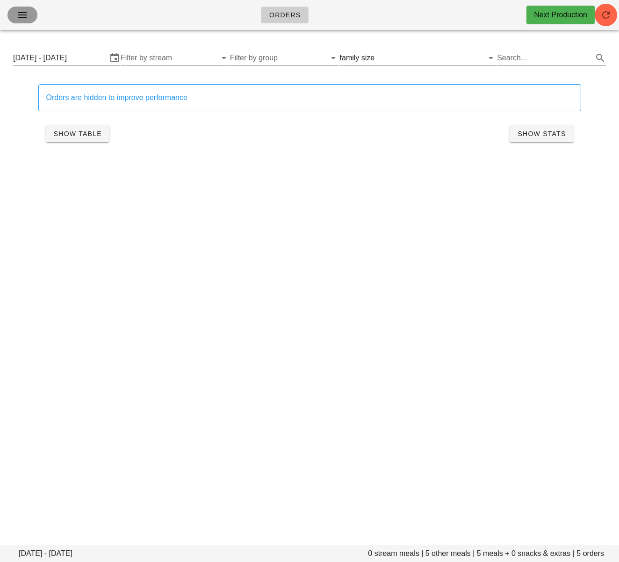
click at [26, 13] on icon "button" at bounding box center [22, 14] width 11 height 11
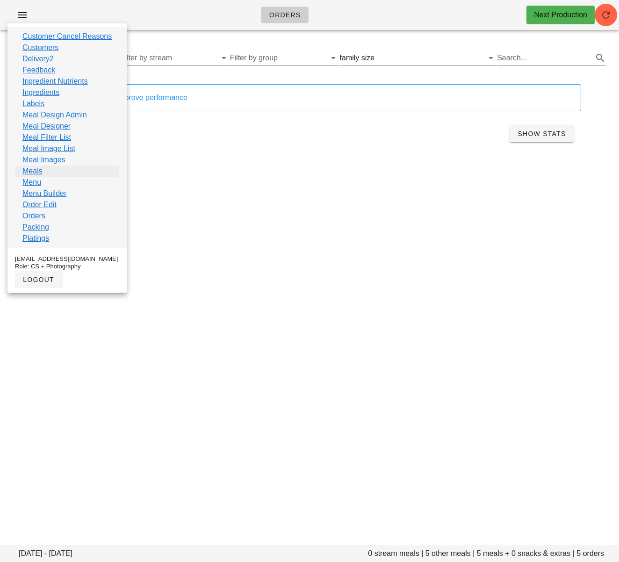
click at [40, 172] on link "Meals" at bounding box center [32, 170] width 20 height 11
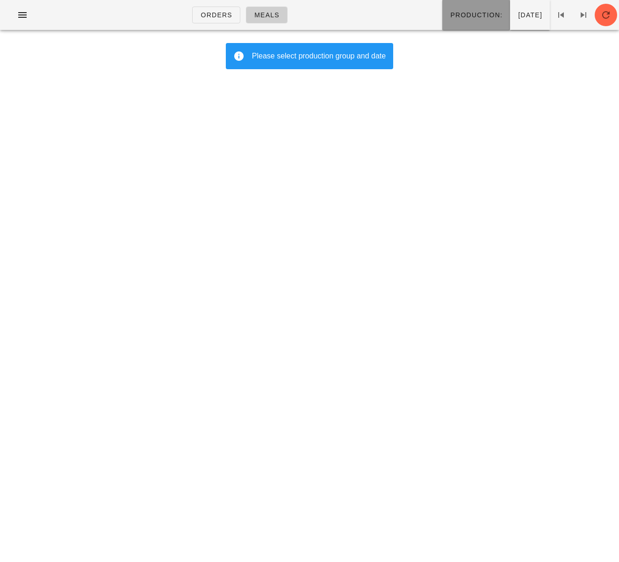
click at [442, 20] on button "Production:" at bounding box center [476, 15] width 68 height 30
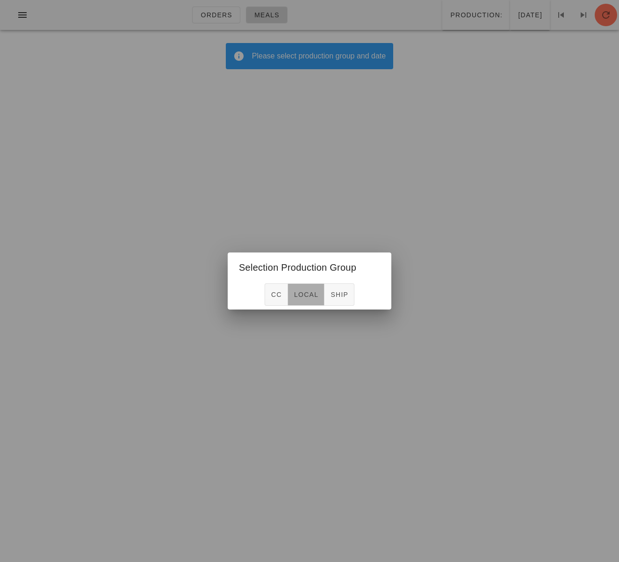
click at [306, 295] on span "local" at bounding box center [305, 294] width 25 height 7
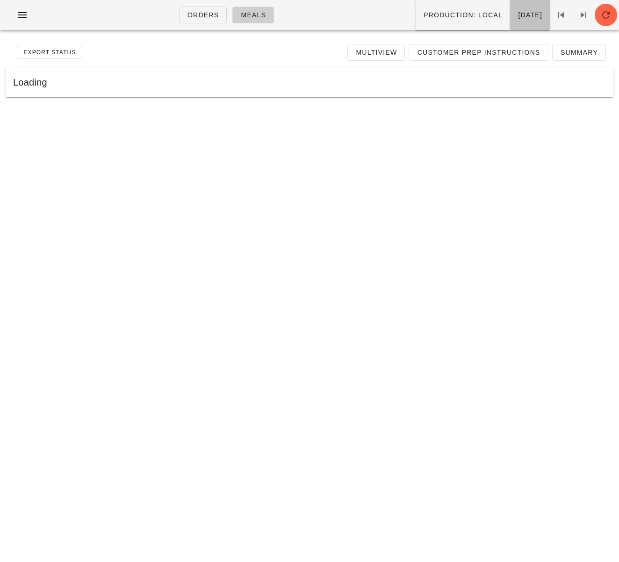
click at [510, 22] on button "[DATE]" at bounding box center [530, 15] width 40 height 30
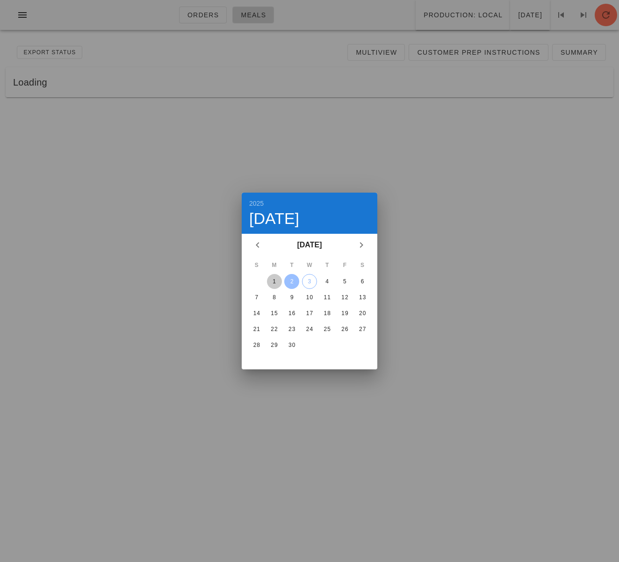
click at [275, 279] on div "1" at bounding box center [274, 281] width 15 height 7
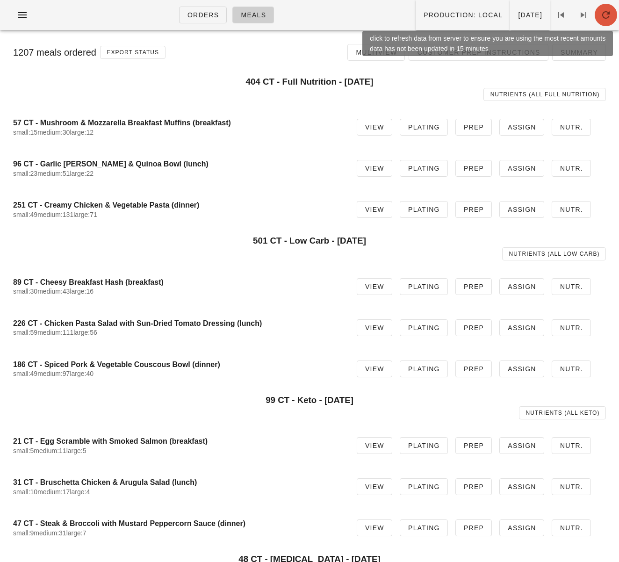
click at [607, 17] on icon "button" at bounding box center [605, 14] width 11 height 11
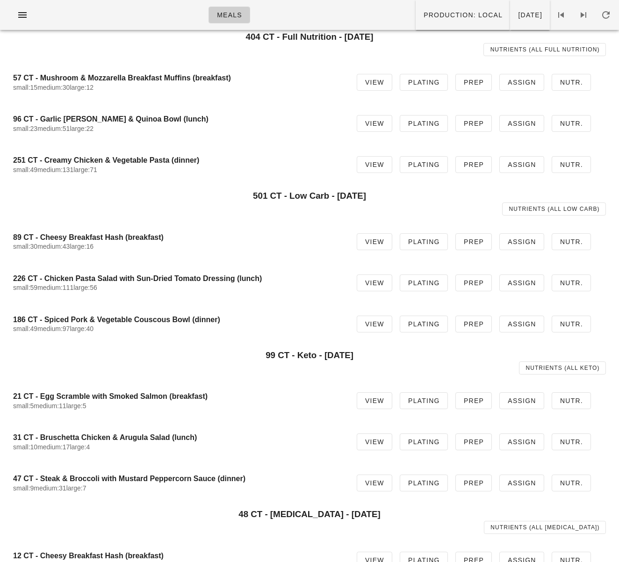
scroll to position [43, 0]
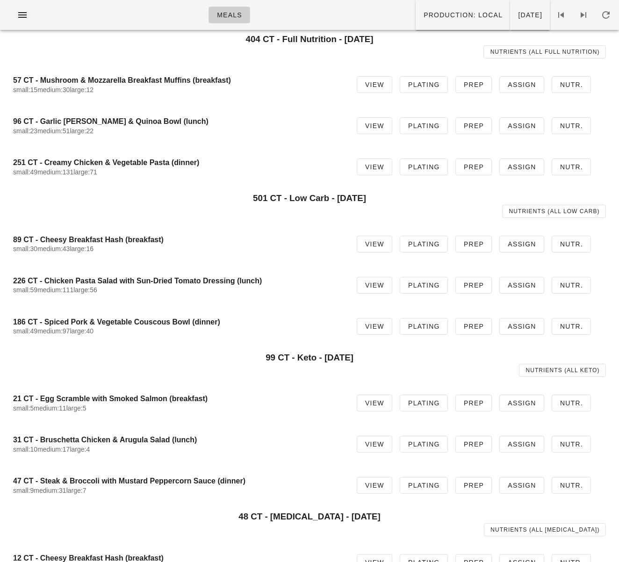
click at [171, 314] on div "186 CT - Spiced Pork & Vegetable Couscous Bowl (dinner) small:49 medium:97 larg…" at bounding box center [177, 326] width 329 height 29
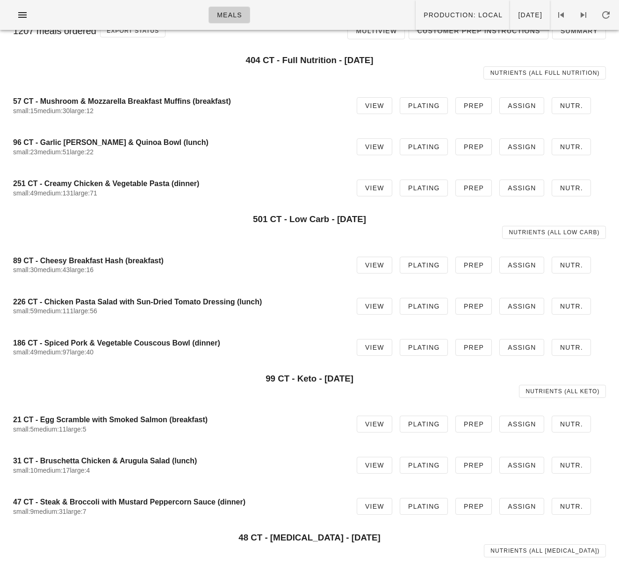
scroll to position [0, 0]
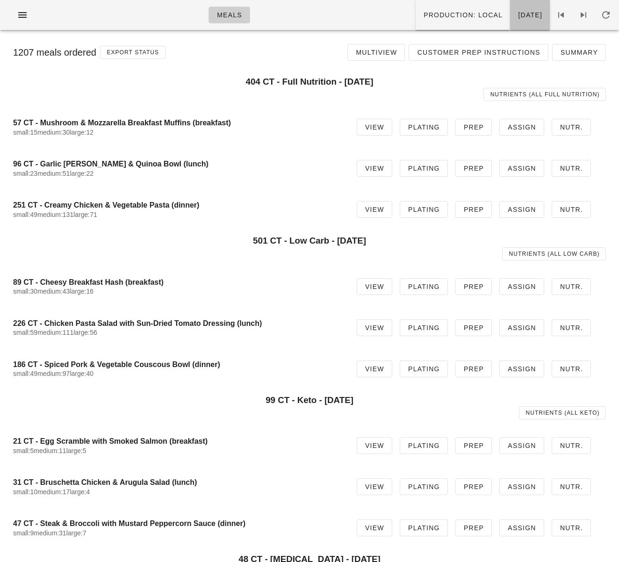
click at [517, 16] on span "Monday Sep 01" at bounding box center [529, 14] width 25 height 7
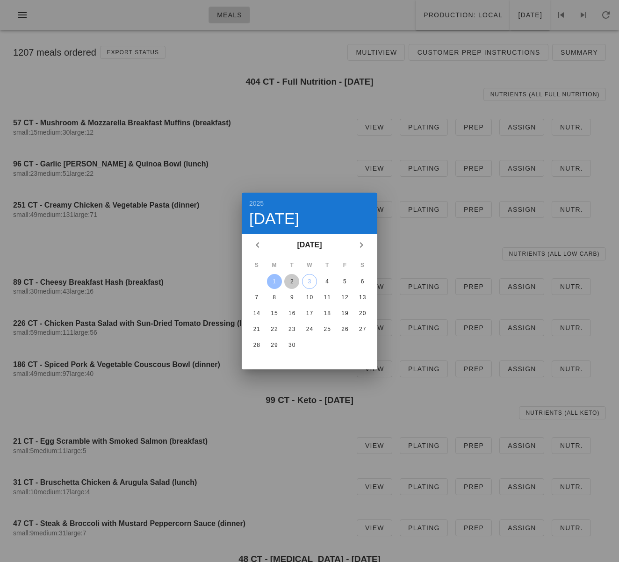
click at [291, 283] on div "2" at bounding box center [291, 281] width 15 height 7
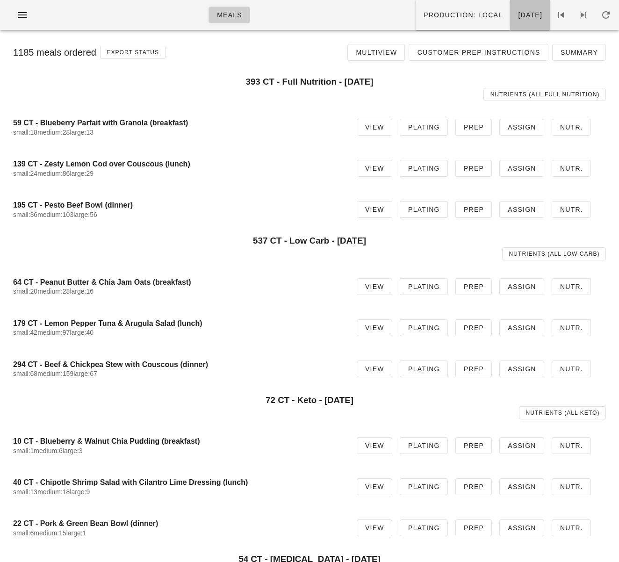
click at [517, 12] on span "Tuesday Sep 02" at bounding box center [529, 14] width 25 height 7
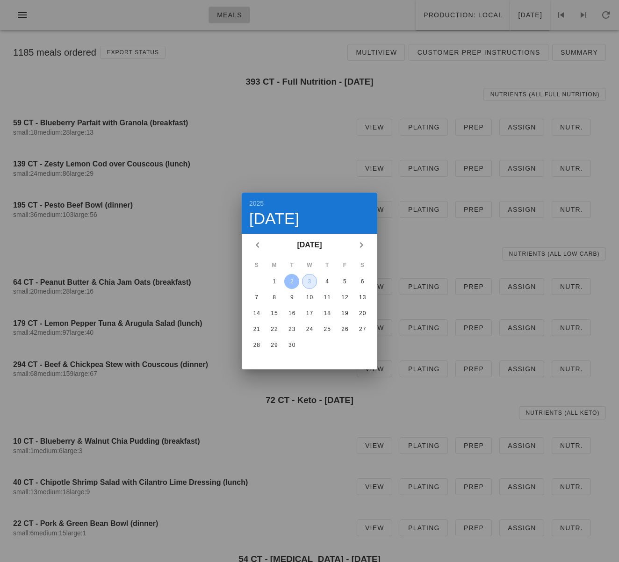
click at [308, 280] on div "3" at bounding box center [309, 281] width 14 height 7
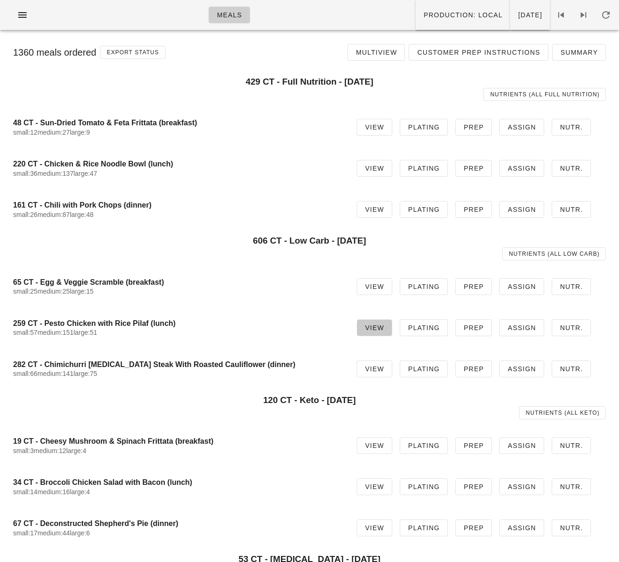
click at [384, 329] on span "View" at bounding box center [375, 327] width 20 height 7
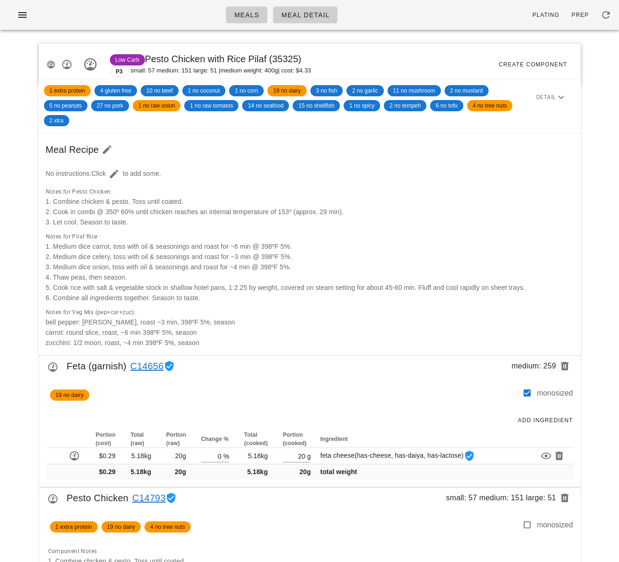
click at [52, 66] on icon "button" at bounding box center [51, 64] width 8 height 8
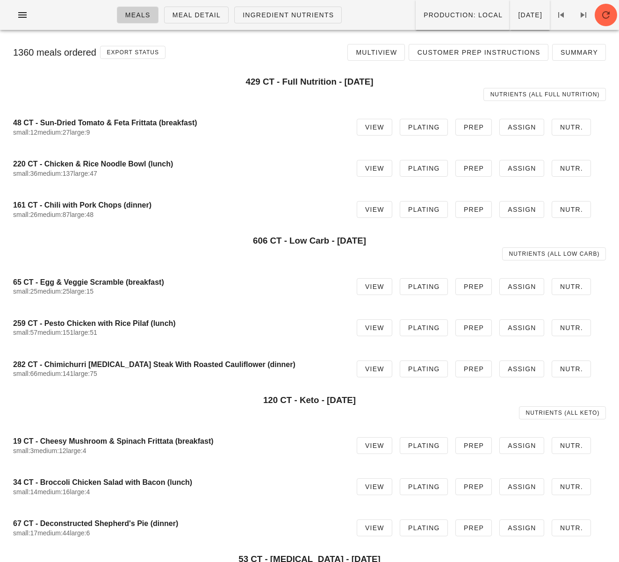
click at [48, 327] on h4 "259 CT - Pesto Chicken with Rice Pilaf (lunch)" at bounding box center [177, 323] width 329 height 9
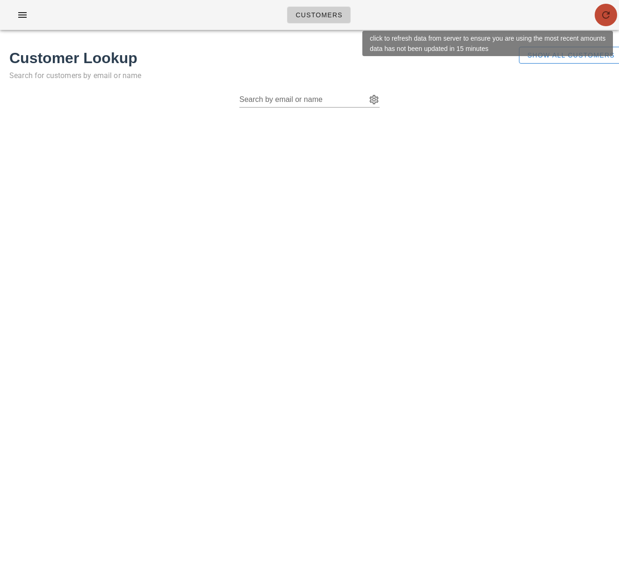
click at [601, 16] on icon "button" at bounding box center [605, 14] width 11 height 11
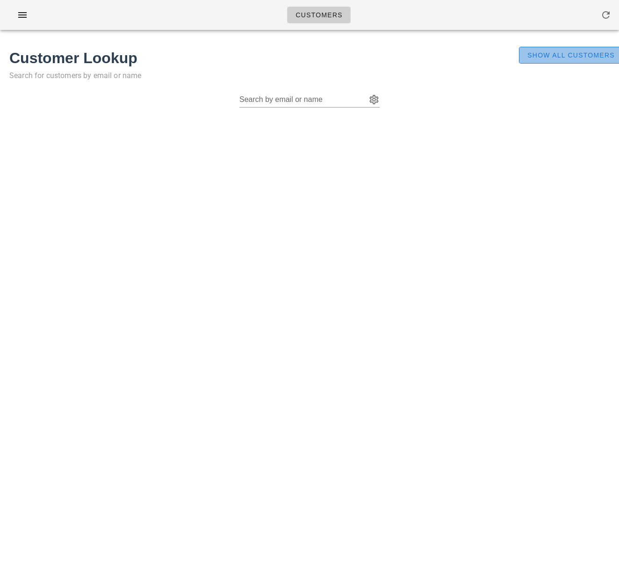
click at [547, 57] on span "Show All Customers" at bounding box center [571, 54] width 88 height 7
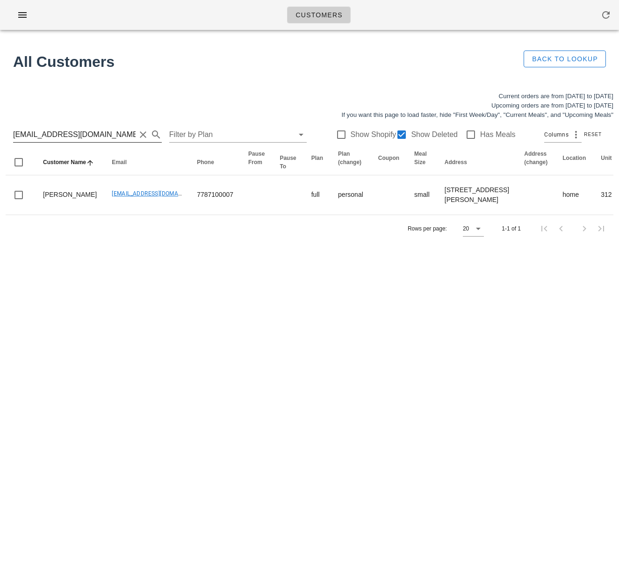
click at [81, 132] on input "[EMAIL_ADDRESS][DOMAIN_NAME]" at bounding box center [74, 134] width 122 height 15
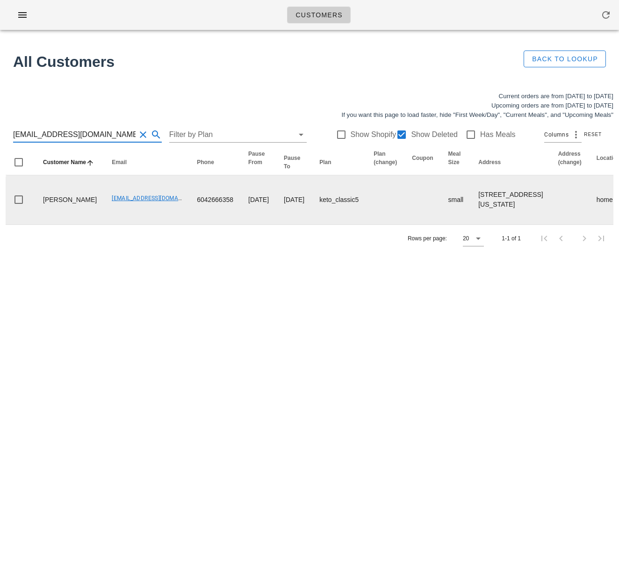
scroll to position [0, 557]
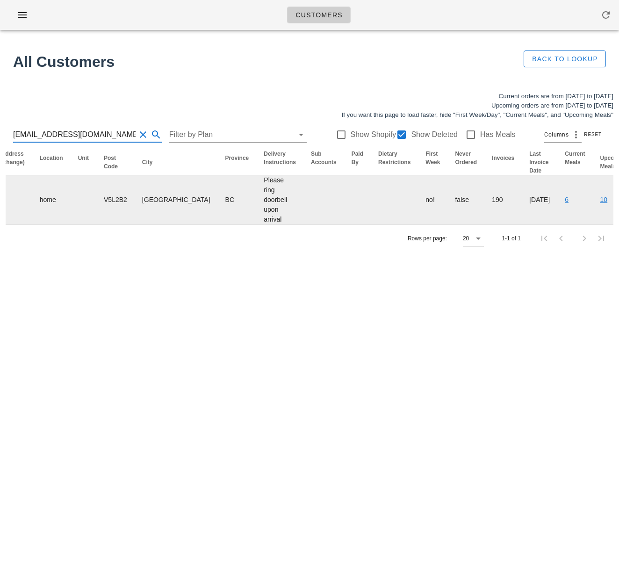
type input "[EMAIL_ADDRESS][DOMAIN_NAME]"
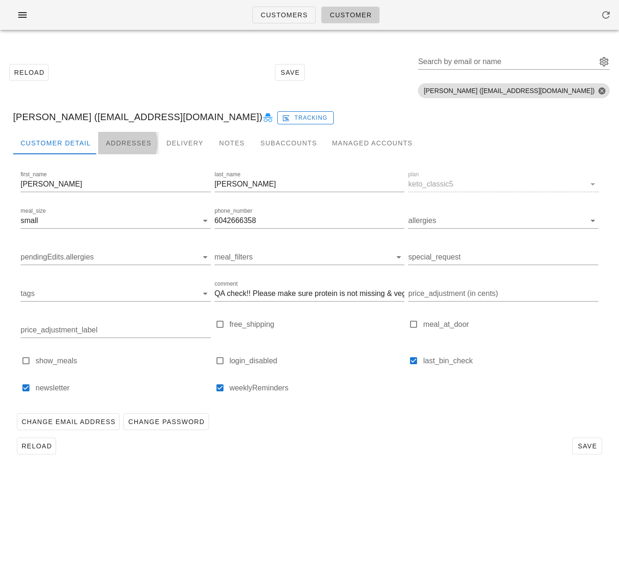
click at [121, 144] on div "Addresses" at bounding box center [128, 143] width 61 height 22
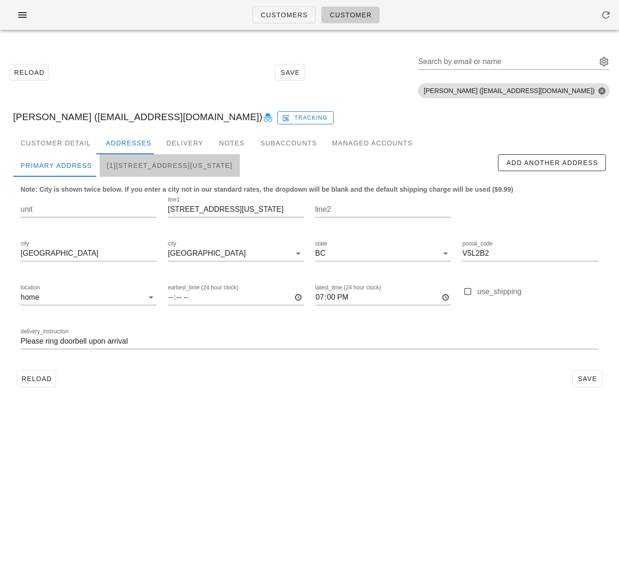
click at [171, 166] on div "[1][STREET_ADDRESS][US_STATE]" at bounding box center [170, 165] width 140 height 22
type input "11:00"
type input "13:00"
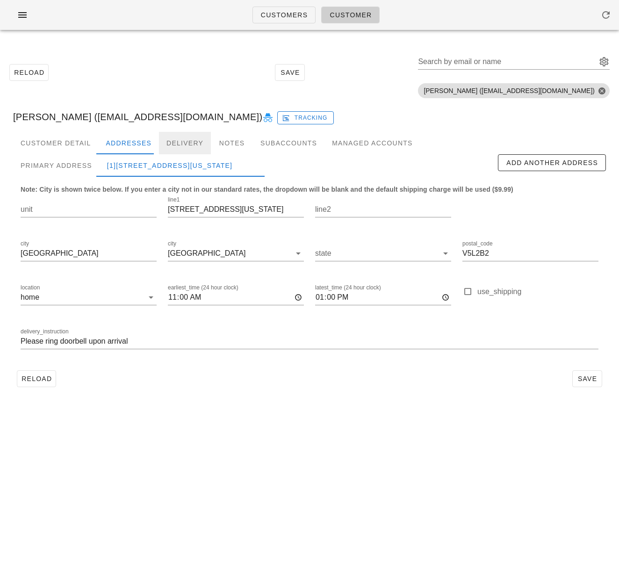
click at [178, 143] on div "Delivery" at bounding box center [185, 143] width 52 height 22
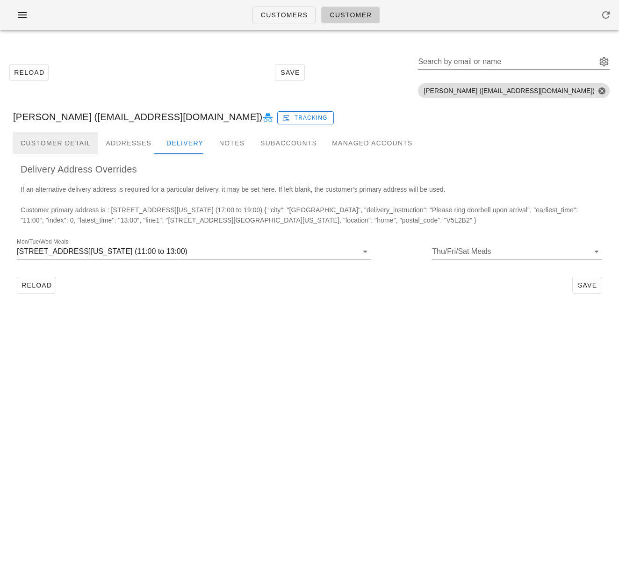
click at [62, 143] on div "Customer Detail" at bounding box center [55, 143] width 85 height 22
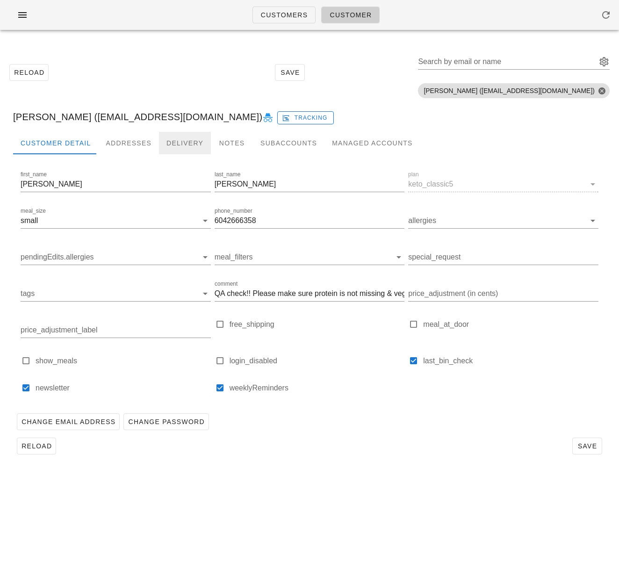
click at [185, 147] on div "Delivery" at bounding box center [185, 143] width 52 height 22
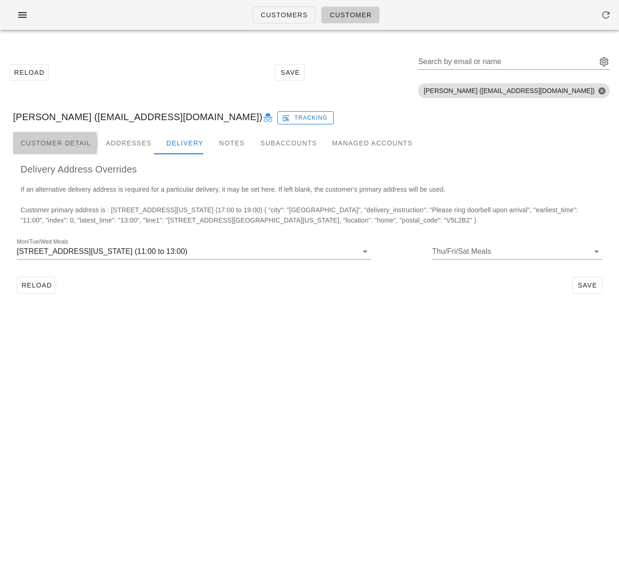
click at [58, 139] on div "Customer Detail" at bounding box center [55, 143] width 85 height 22
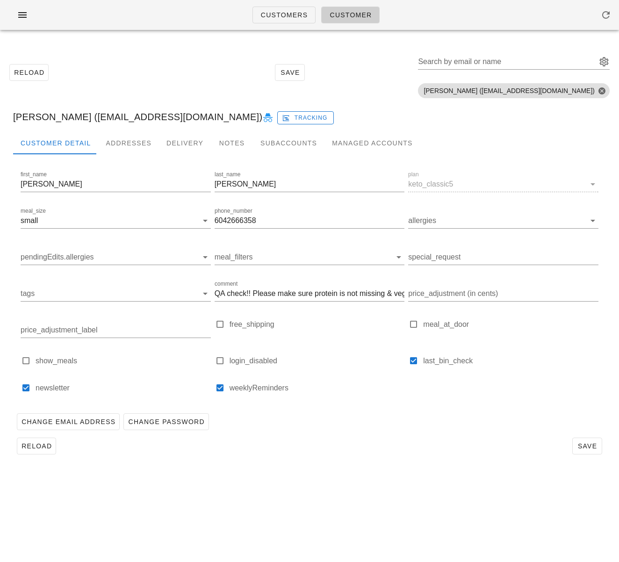
drag, startPoint x: 201, startPoint y: 17, endPoint x: 224, endPoint y: 6, distance: 26.1
click at [205, 15] on div "Customers Customer" at bounding box center [309, 15] width 619 height 30
click at [165, 21] on div "Customers Customer" at bounding box center [309, 15] width 619 height 30
click at [17, 13] on icon "button" at bounding box center [22, 14] width 11 height 11
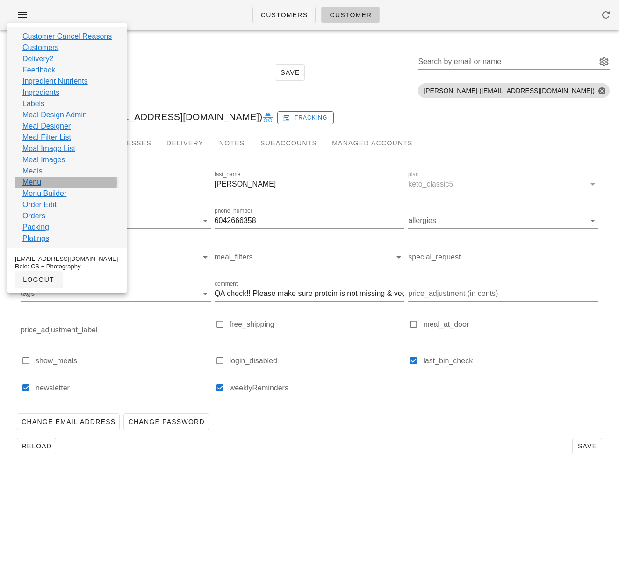
click at [36, 182] on link "Menu" at bounding box center [31, 182] width 19 height 11
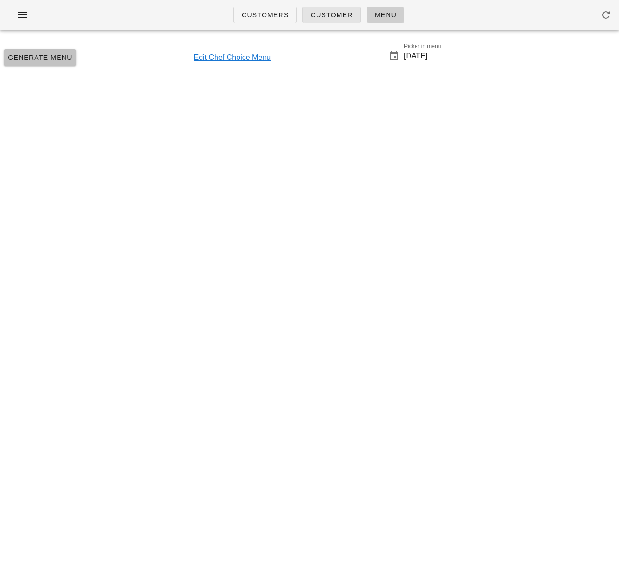
click at [50, 61] on span "Generate Menu" at bounding box center [39, 57] width 65 height 7
click at [136, 44] on div "Generate Menu Edit Chef Choice Menu Picker in menu [DATE]" at bounding box center [309, 57] width 619 height 40
click at [329, 17] on span "Customer" at bounding box center [331, 14] width 43 height 7
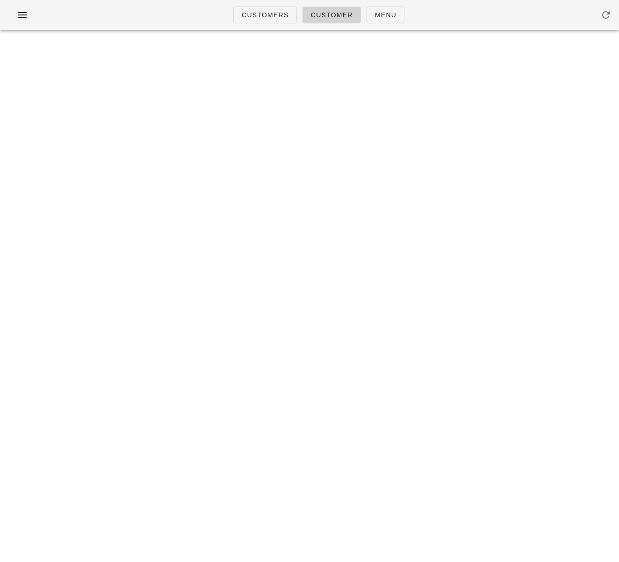
click at [333, 16] on span "Customer" at bounding box center [331, 14] width 43 height 7
click at [384, 15] on span "Menu" at bounding box center [385, 14] width 22 height 7
click at [136, 53] on div "Generate Menu Edit Chef Choice Menu Picker in menu [DATE]" at bounding box center [309, 57] width 619 height 40
click at [129, 51] on div "Generate Menu Edit Chef Choice Menu Picker in menu [DATE]" at bounding box center [309, 57] width 619 height 40
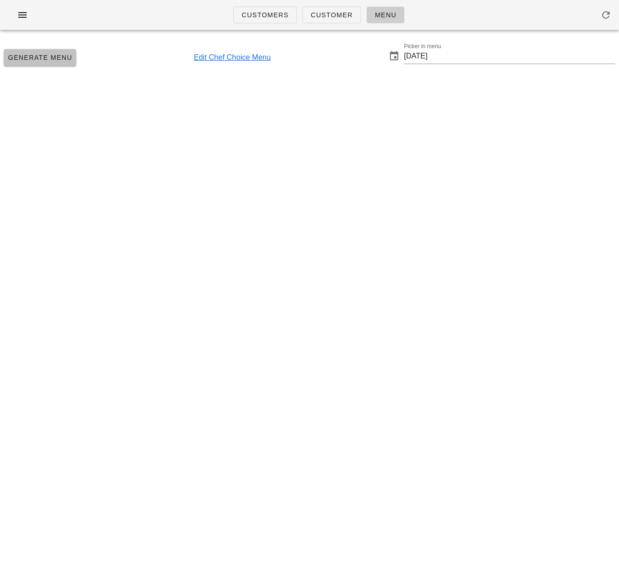
click at [51, 60] on span "Generate Menu" at bounding box center [39, 57] width 65 height 7
click at [121, 43] on div "Generate Menu Edit Chef Choice Menu Picker in menu 2025-09-14" at bounding box center [309, 57] width 619 height 40
click at [435, 52] on input "2025-09-14" at bounding box center [509, 56] width 211 height 15
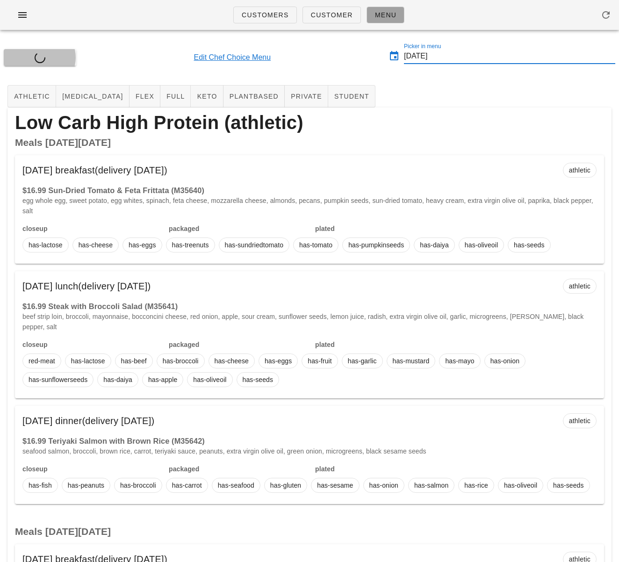
click at [359, 49] on div "Generate Menu Edit Chef Choice Menu Picker in menu 2025-09-14" at bounding box center [309, 57] width 619 height 40
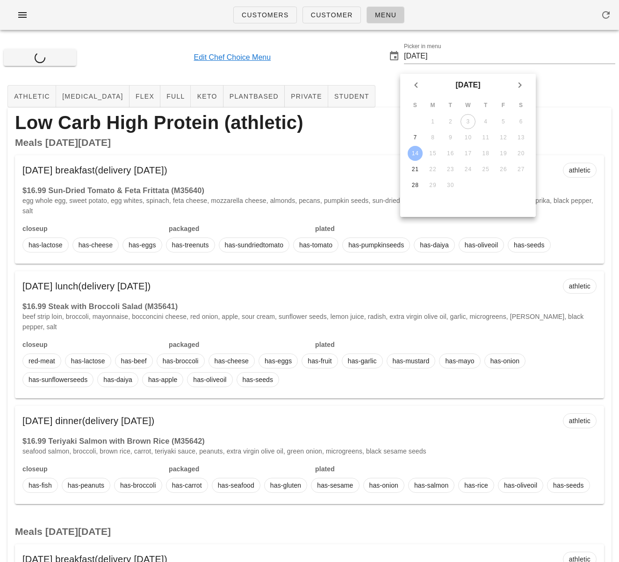
click at [373, 52] on div "Generate Menu Edit Chef Choice Menu Picker in menu 2025-09-14" at bounding box center [309, 57] width 619 height 40
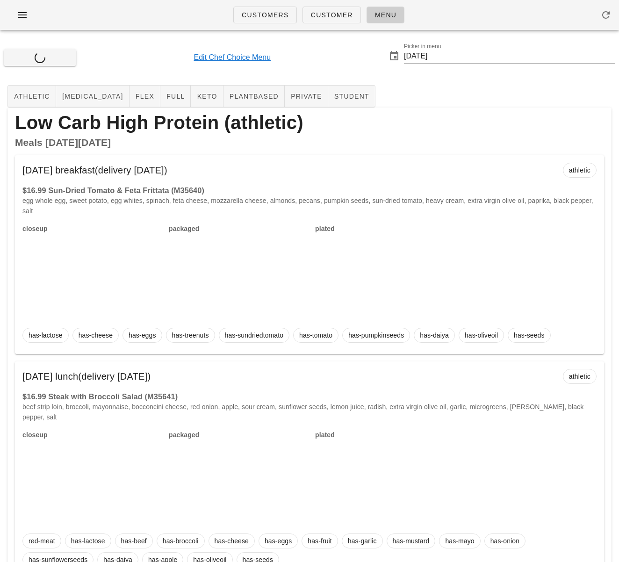
click at [438, 55] on input "[DATE]" at bounding box center [509, 56] width 211 height 15
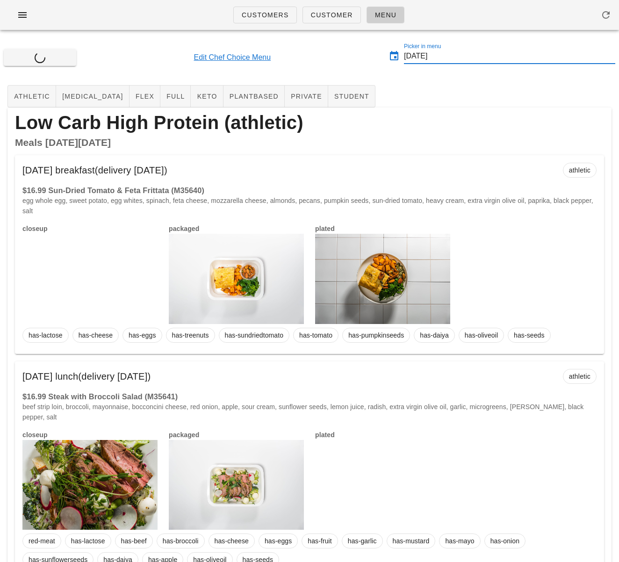
click at [429, 56] on input "[DATE]" at bounding box center [509, 56] width 211 height 15
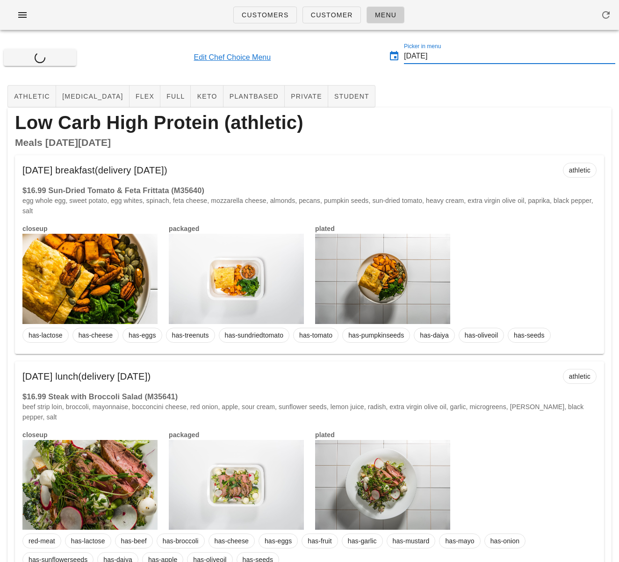
click at [424, 57] on input "[DATE]" at bounding box center [509, 56] width 211 height 15
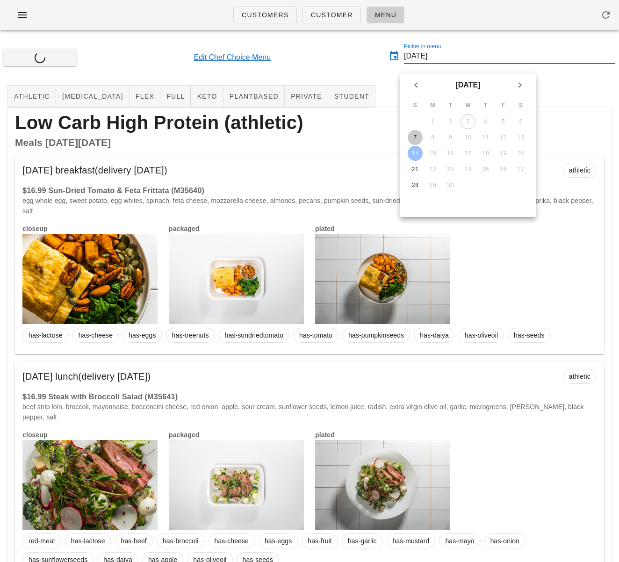
drag, startPoint x: 416, startPoint y: 137, endPoint x: 382, endPoint y: 57, distance: 86.9
click at [416, 137] on div "7" at bounding box center [415, 137] width 15 height 7
type input "[DATE]"
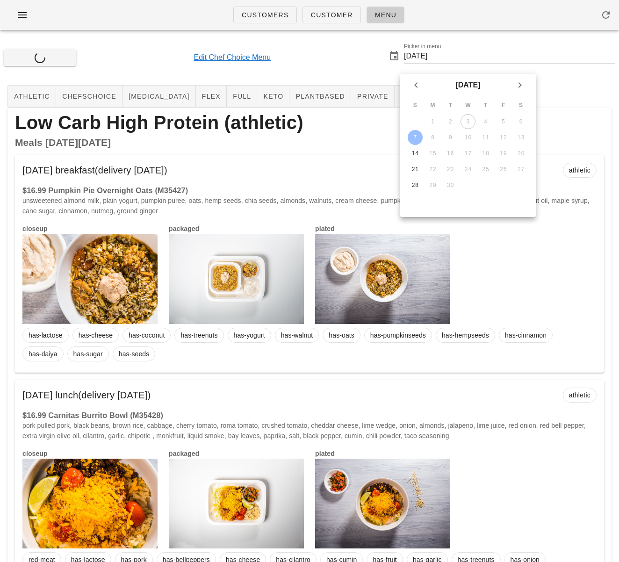
click at [358, 48] on div "Generate Menu Edit Chef Choice Menu Picker in menu 2025-09-07" at bounding box center [309, 57] width 619 height 40
click at [354, 49] on div "Generate Menu Edit Chef Choice Menu Picker in menu 2025-09-07" at bounding box center [309, 57] width 619 height 40
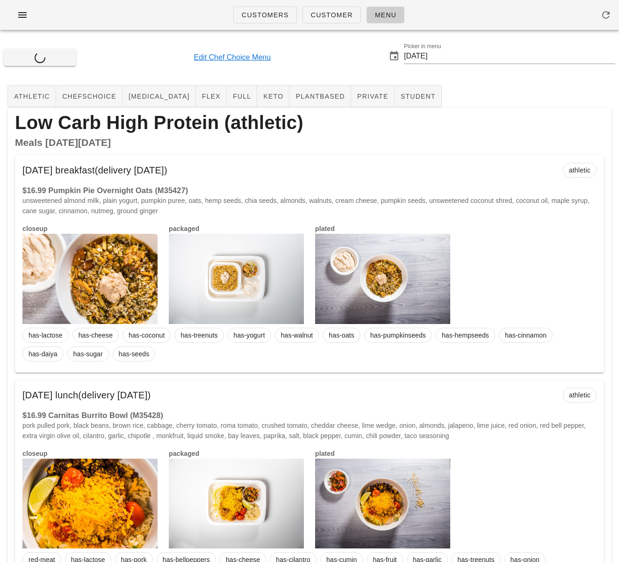
click at [354, 49] on div "Generate Menu Edit Chef Choice Menu Picker in menu 2025-09-07" at bounding box center [309, 57] width 619 height 40
click at [400, 93] on span "student" at bounding box center [418, 96] width 36 height 7
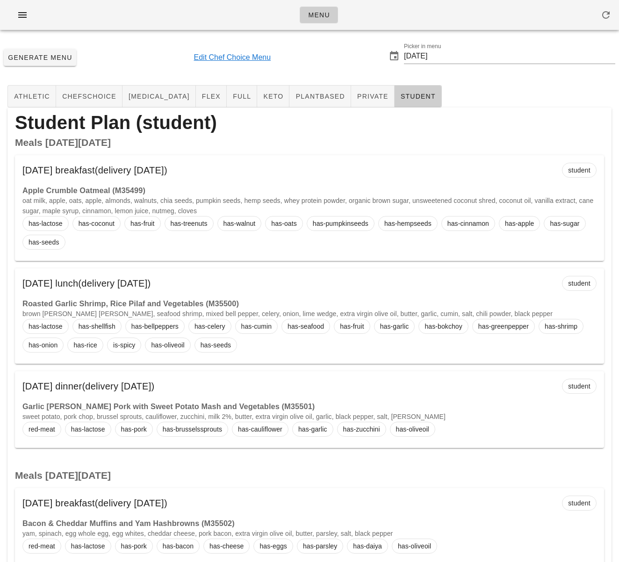
click at [129, 53] on div "Generate Menu Edit Chef Choice Menu Picker in menu [DATE]" at bounding box center [309, 57] width 619 height 40
drag, startPoint x: 335, startPoint y: 57, endPoint x: 341, endPoint y: 43, distance: 14.7
click at [335, 57] on div "Generate Menu Edit Chef Choice Menu Picker in menu 2025-09-07" at bounding box center [309, 57] width 619 height 40
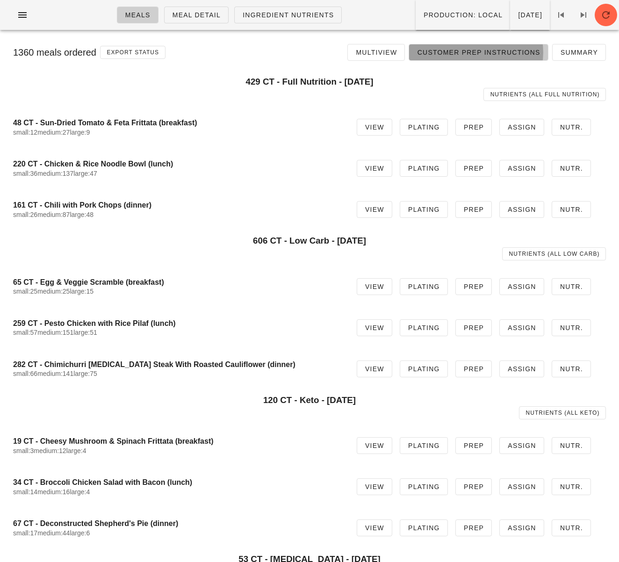
click at [471, 55] on span "Customer Prep Instructions" at bounding box center [477, 52] width 123 height 7
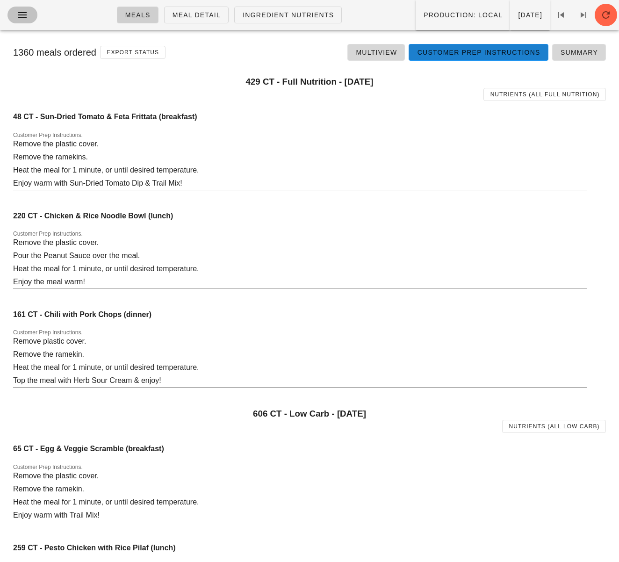
drag, startPoint x: 21, startPoint y: 14, endPoint x: 35, endPoint y: 42, distance: 30.5
click at [21, 15] on icon "button" at bounding box center [22, 14] width 11 height 11
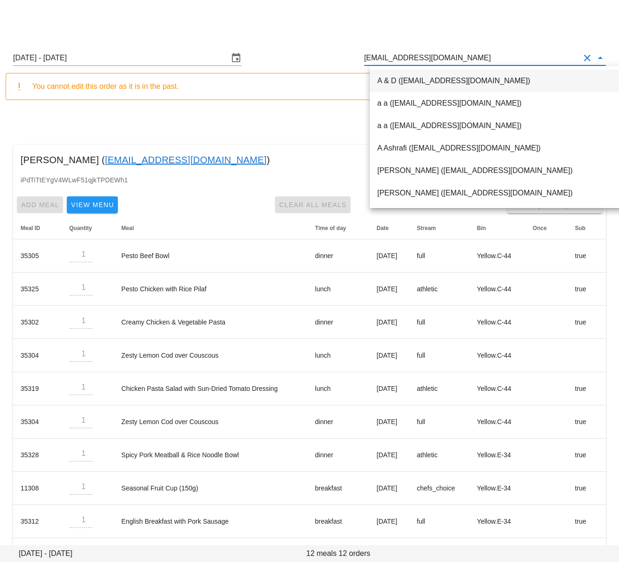
scroll to position [28, 0]
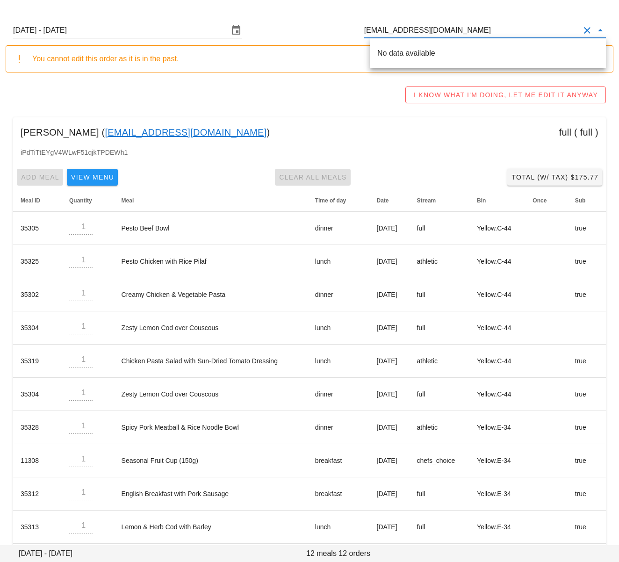
click at [381, 53] on div "No data available" at bounding box center [487, 53] width 221 height 9
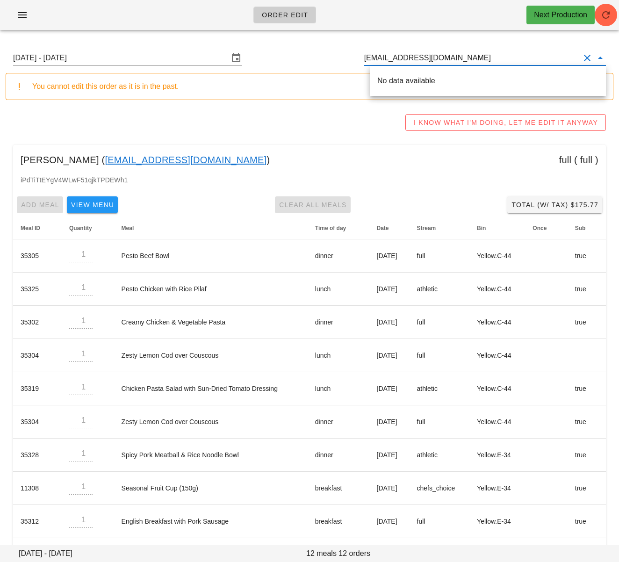
drag, startPoint x: 399, startPoint y: 65, endPoint x: 414, endPoint y: 59, distance: 16.1
click at [399, 65] on div "pallavpunhani@gmail.com" at bounding box center [485, 57] width 242 height 15
drag, startPoint x: 416, startPoint y: 57, endPoint x: 337, endPoint y: 52, distance: 79.1
click at [338, 52] on div "Sunday August 31 - Saturday September 6 pallavpunhani@gmail.com" at bounding box center [310, 58] width 608 height 30
click at [409, 58] on input "pallavpunhani@gmail.com" at bounding box center [471, 57] width 215 height 15
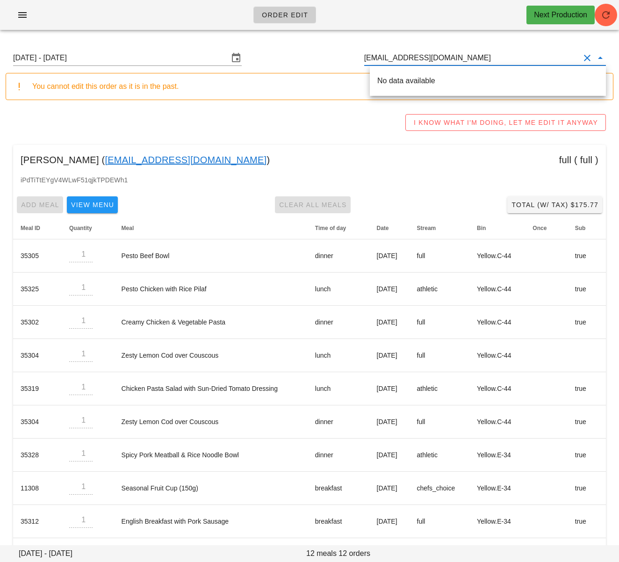
click at [409, 58] on input "pallavpunhani@gmail.com" at bounding box center [471, 57] width 215 height 15
paste input "00_DELETED_2025-09-03_pallavpunhani___"
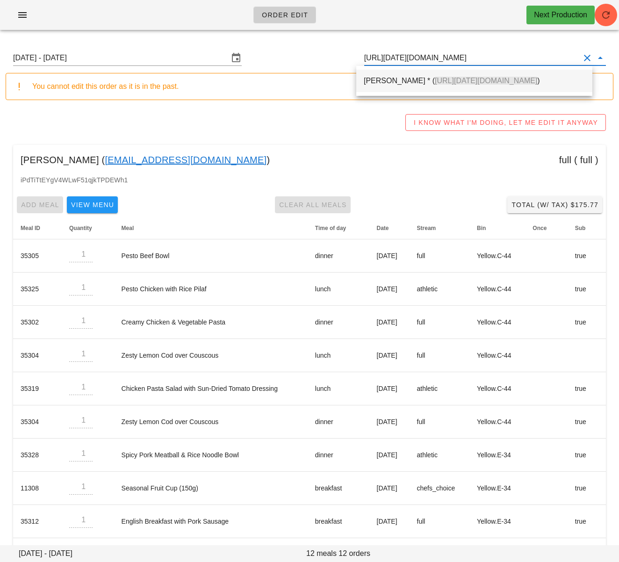
click at [404, 77] on div "Pallav Punhani * ( 00_DELETED_2025-09-03_pallavpunhani___gmail.com )" at bounding box center [474, 80] width 221 height 9
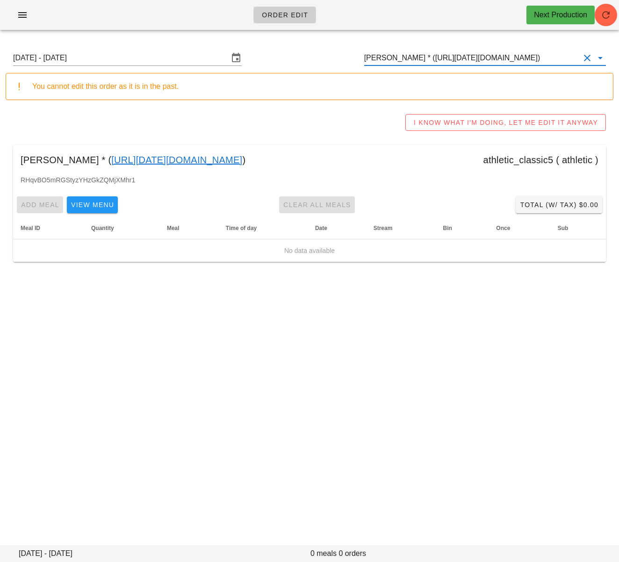
type input "Pallav Punhani * (00_DELETED_2025-09-03_pallavpunhani___gmail.com)"
click at [443, 58] on input "Pallav Punhani * (00_DELETED_2025-09-03_pallavpunhani___gmail.com)" at bounding box center [471, 57] width 215 height 15
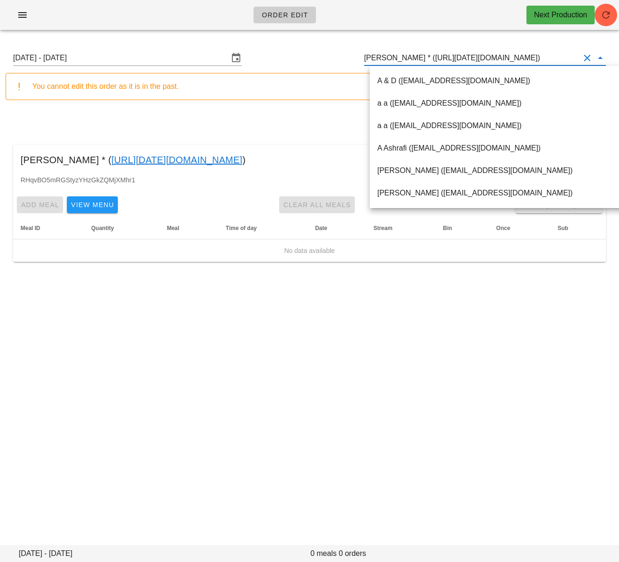
drag, startPoint x: 84, startPoint y: 114, endPoint x: 78, endPoint y: 142, distance: 28.7
click at [84, 114] on div "I KNOW WHAT I'M DOING, LET ME EDIT IT ANYWAY" at bounding box center [310, 122] width 608 height 30
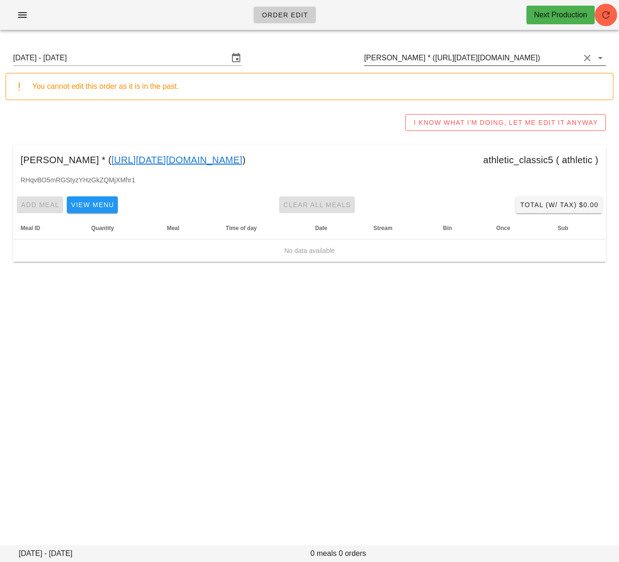
scroll to position [0, 32]
drag, startPoint x: 485, startPoint y: 59, endPoint x: 571, endPoint y: 60, distance: 86.0
click at [571, 60] on input "Pallav Punhani * (00_DELETED_2025-09-03_pallavpunhani___gmail.com)" at bounding box center [471, 57] width 215 height 15
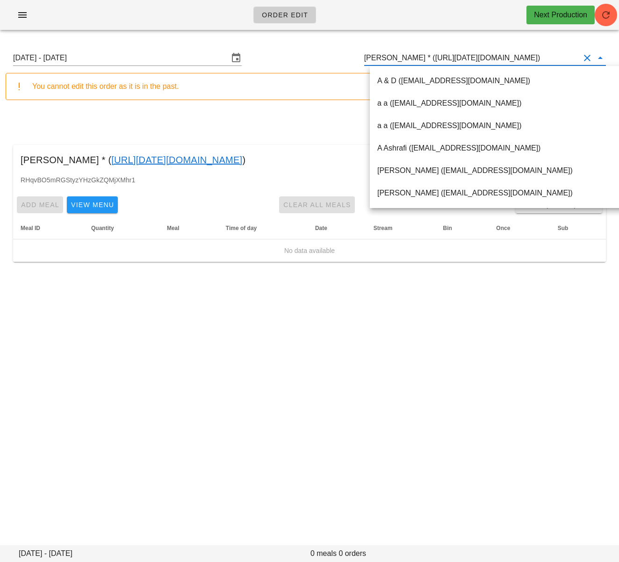
drag, startPoint x: 554, startPoint y: 57, endPoint x: 507, endPoint y: 62, distance: 47.9
click at [551, 57] on input "Pallav Punhani * (00_DELETED_2025-09-03_pallavpunhani___gmail.com)" at bounding box center [471, 57] width 215 height 15
drag, startPoint x: 485, startPoint y: 60, endPoint x: 577, endPoint y: 58, distance: 91.6
click at [577, 58] on input "Pallav Punhani * (00_DELETED_2025-09-03_pallavpunhani___gmail.com)" at bounding box center [471, 57] width 215 height 15
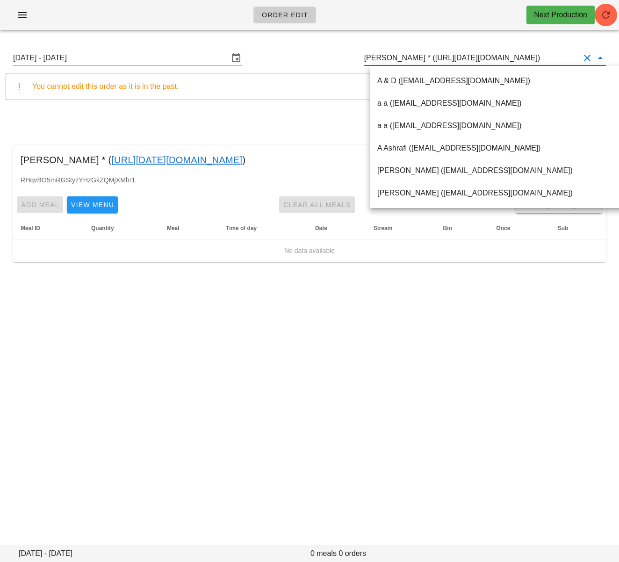
click at [287, 445] on div "Order Edit Next Production Sunday August 31 - Saturday September 6 Pallav Punha…" at bounding box center [309, 281] width 619 height 562
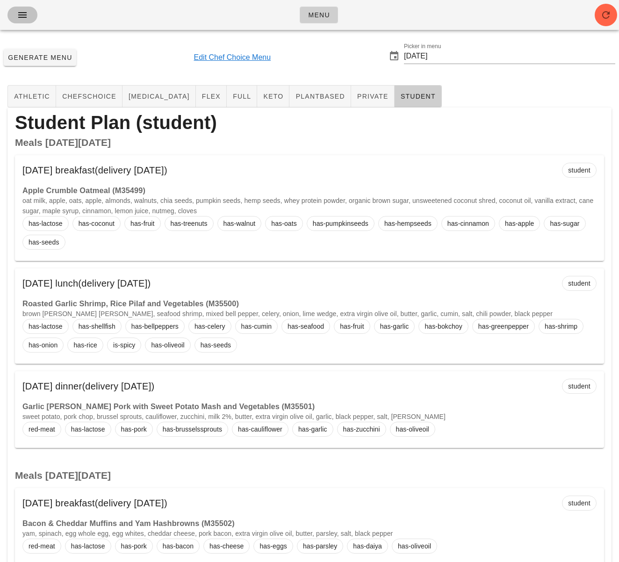
click at [27, 16] on icon "button" at bounding box center [22, 14] width 11 height 11
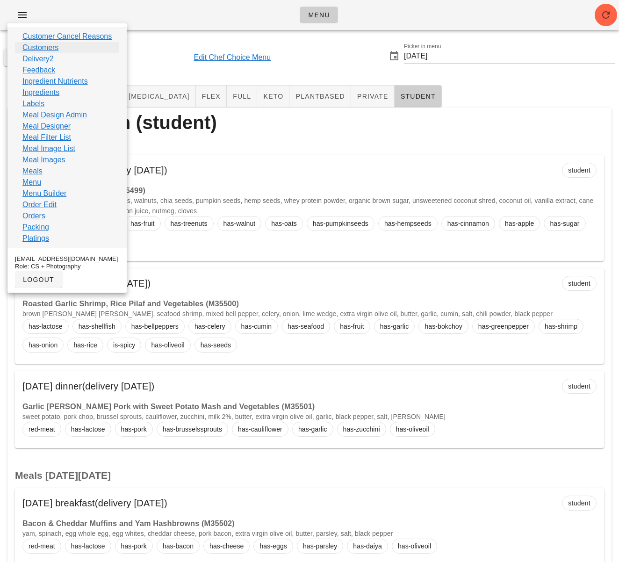
click at [45, 47] on link "Customers" at bounding box center [40, 47] width 36 height 11
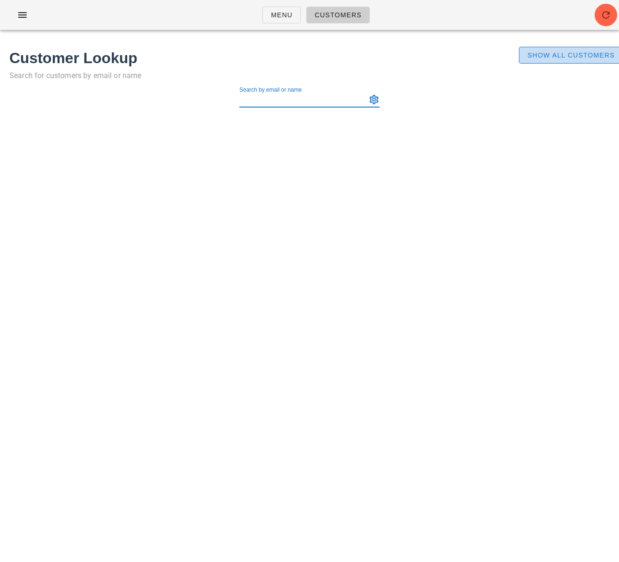
click at [575, 51] on span "Show All Customers" at bounding box center [571, 54] width 88 height 7
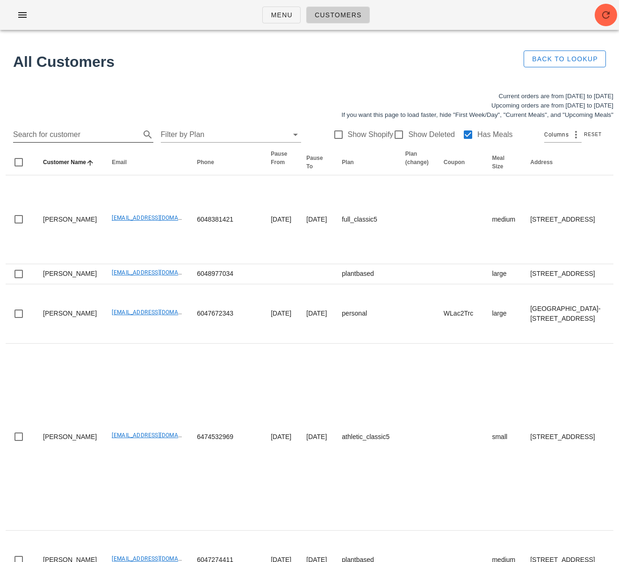
click at [85, 138] on input "Search for customer" at bounding box center [75, 134] width 125 height 15
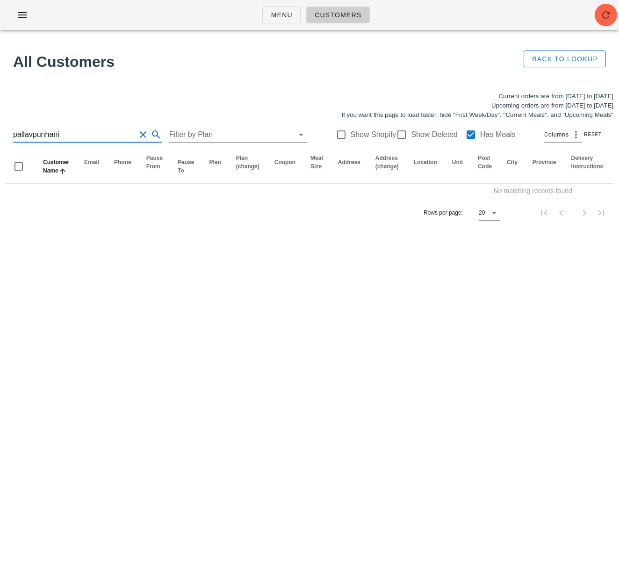
click at [33, 135] on input "pallavpunhani" at bounding box center [74, 134] width 122 height 15
type input "[PERSON_NAME]"
click at [466, 133] on div at bounding box center [471, 135] width 16 height 16
click at [411, 136] on label "Show Deleted" at bounding box center [434, 134] width 47 height 9
click at [397, 136] on div at bounding box center [401, 135] width 16 height 16
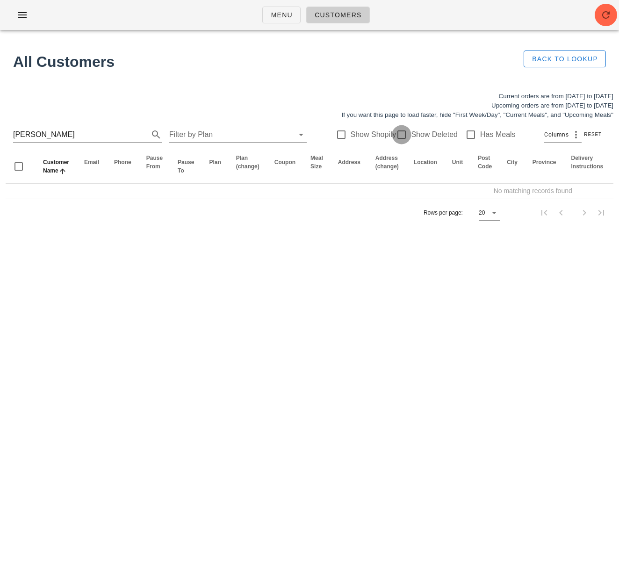
click at [396, 136] on div at bounding box center [401, 135] width 16 height 16
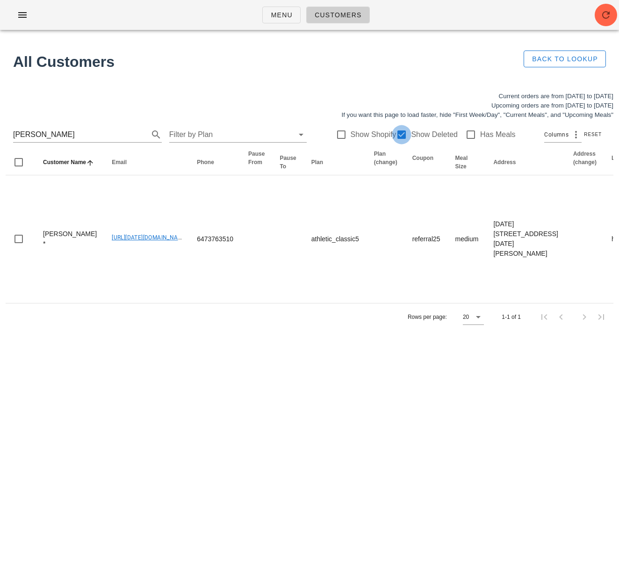
checkbox input "true"
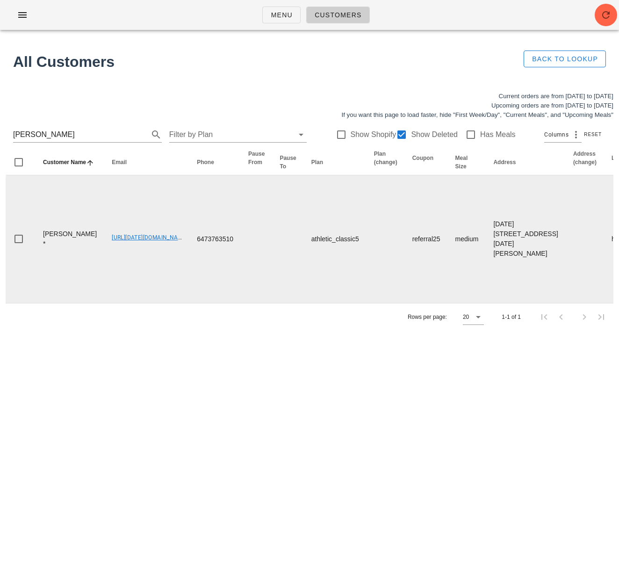
drag, startPoint x: 122, startPoint y: 283, endPoint x: 157, endPoint y: 284, distance: 35.1
click at [157, 283] on td "[URL][DATE][DOMAIN_NAME]" at bounding box center [146, 239] width 85 height 128
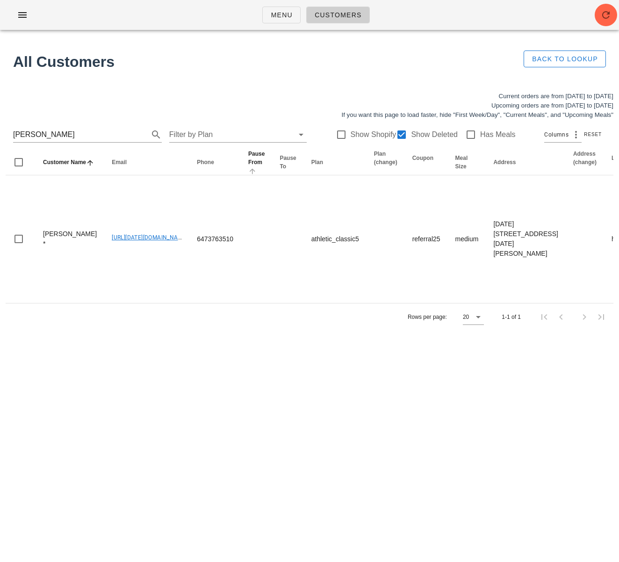
copy link "[URL][DATE][DOMAIN_NAME]"
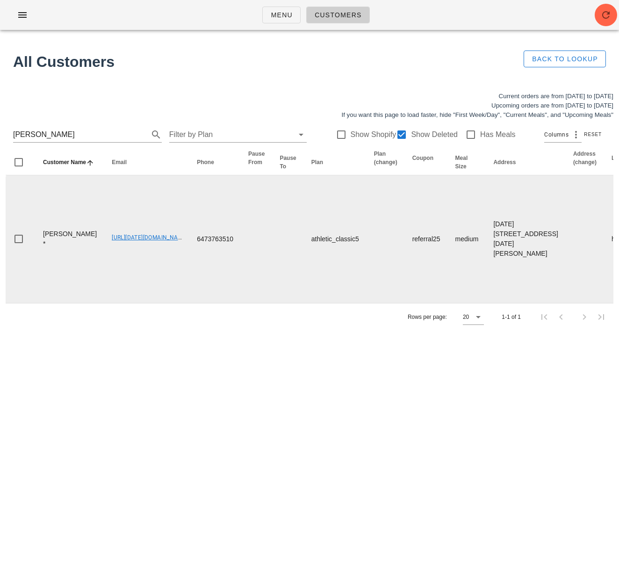
drag, startPoint x: 254, startPoint y: 401, endPoint x: 245, endPoint y: 365, distance: 37.6
click at [254, 330] on div "Rows per page: 20 1-1 of 1" at bounding box center [310, 317] width 608 height 28
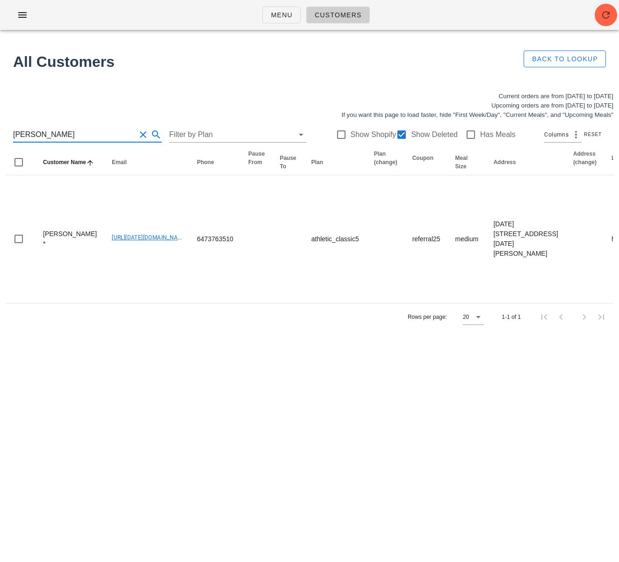
drag, startPoint x: 51, startPoint y: 132, endPoint x: -17, endPoint y: 131, distance: 68.7
click at [0, 131] on html "Menu Customers All Customers Back to Lookup Current orders are from [DATE] to […" at bounding box center [309, 281] width 619 height 562
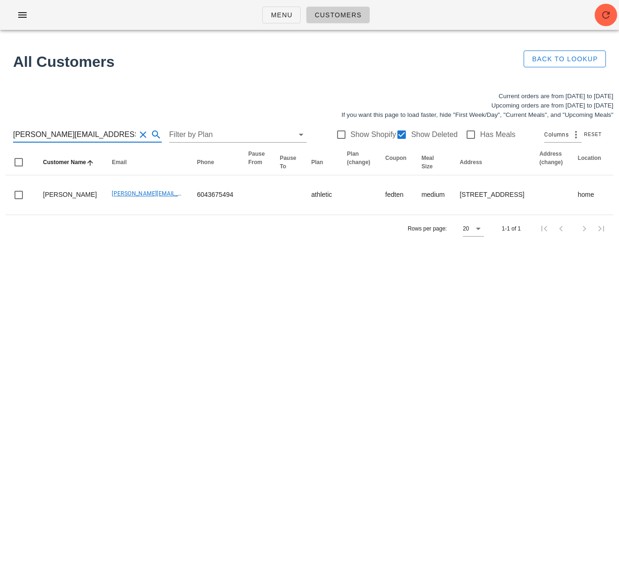
drag, startPoint x: 90, startPoint y: 136, endPoint x: 13, endPoint y: 130, distance: 76.8
click at [13, 130] on input "[PERSON_NAME][EMAIL_ADDRESS][DOMAIN_NAME]" at bounding box center [74, 134] width 122 height 15
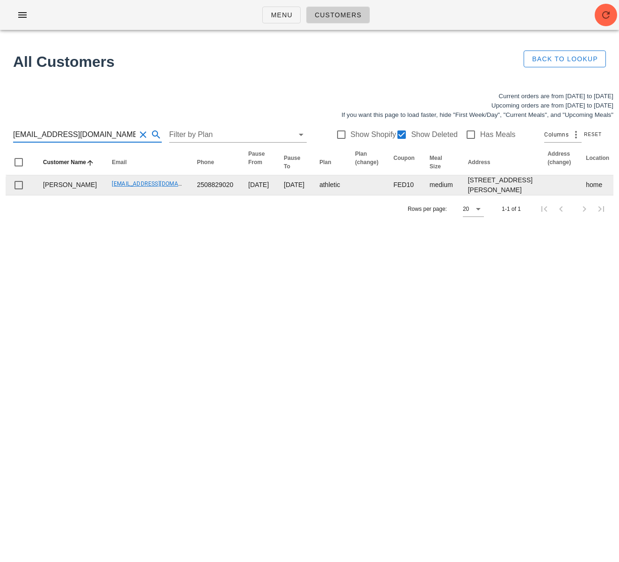
type input "[EMAIL_ADDRESS][DOMAIN_NAME]"
drag, startPoint x: 72, startPoint y: 213, endPoint x: 40, endPoint y: 201, distance: 33.9
click at [40, 195] on td "[PERSON_NAME]" at bounding box center [70, 185] width 69 height 20
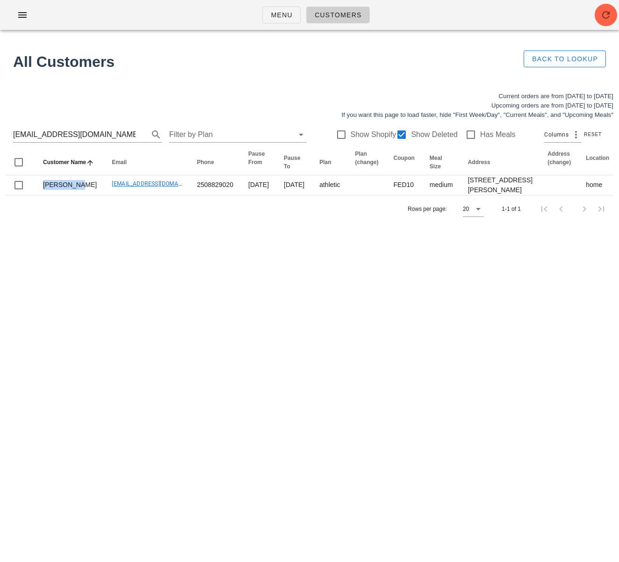
copy td "[PERSON_NAME]"
click at [92, 228] on div "Current orders are from [DATE] to [DATE] Upcoming orders are from [DATE] to [DA…" at bounding box center [309, 157] width 619 height 142
click at [48, 138] on input "[EMAIL_ADDRESS][DOMAIN_NAME]" at bounding box center [74, 134] width 122 height 15
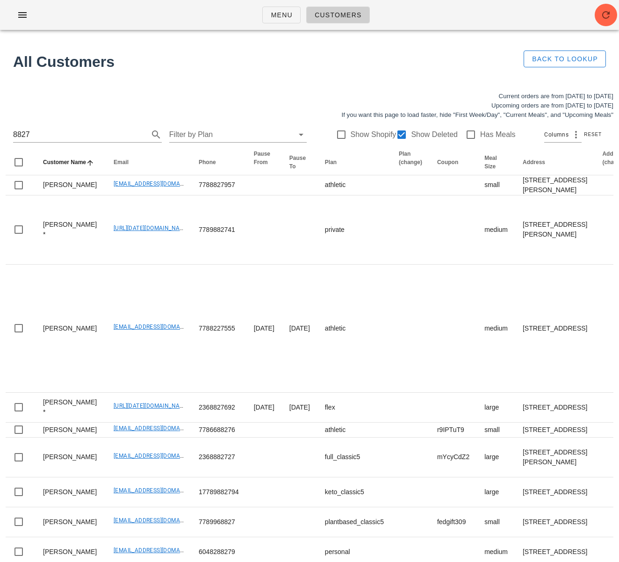
click at [11, 134] on div "8827 Filter by Plan Show Shopify Show Deleted Has Meals Columns Reset" at bounding box center [310, 135] width 608 height 30
click at [13, 135] on input "8827" at bounding box center [74, 134] width 122 height 15
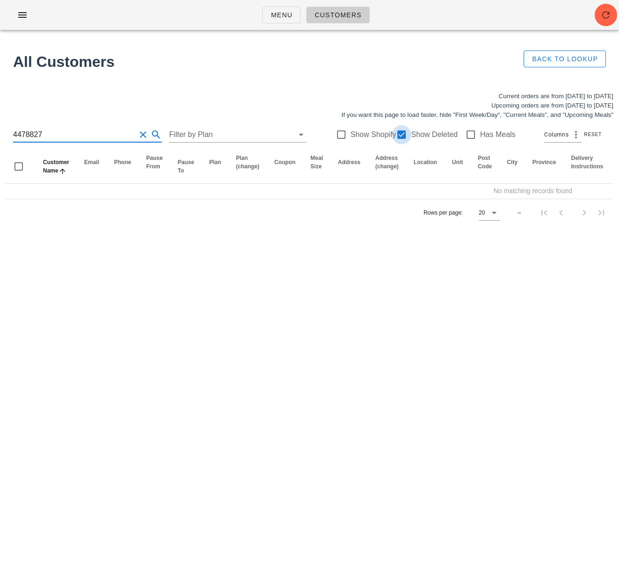
type input "4478827"
click at [397, 132] on div at bounding box center [401, 135] width 16 height 16
checkbox input "false"
drag, startPoint x: 46, startPoint y: 132, endPoint x: -41, endPoint y: 128, distance: 87.0
click at [0, 128] on html "Menu Customers All Customers Back to Lookup Current orders are from [DATE] to […" at bounding box center [309, 281] width 619 height 562
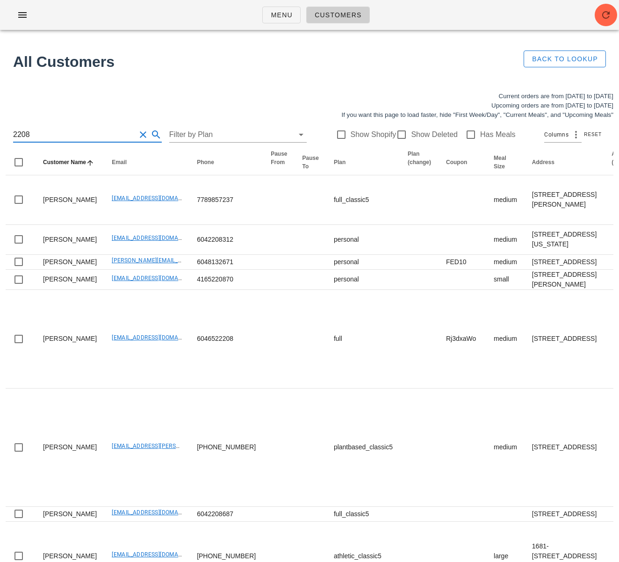
click at [14, 134] on input "2208" at bounding box center [74, 134] width 122 height 15
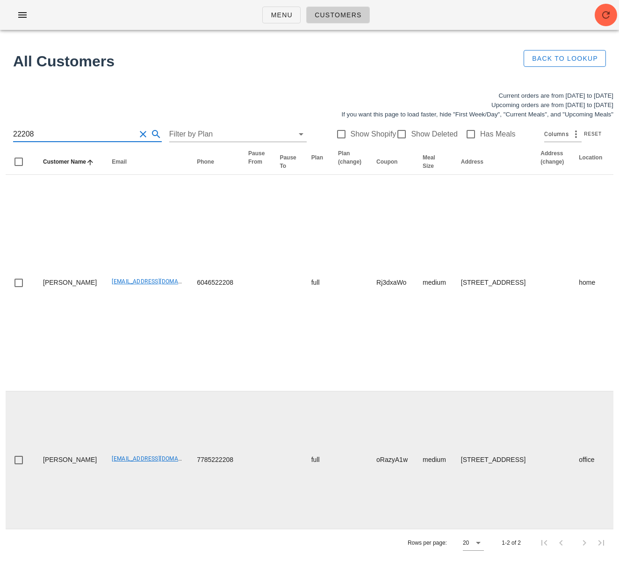
scroll to position [38, 0]
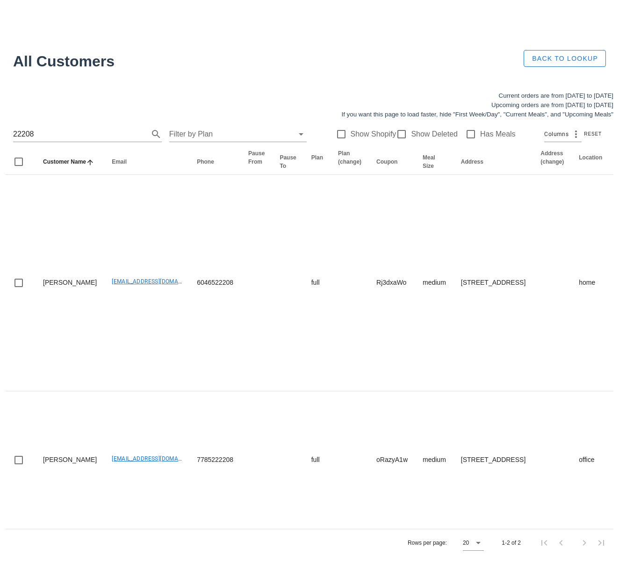
drag, startPoint x: 188, startPoint y: 485, endPoint x: 349, endPoint y: 536, distance: 168.8
click at [189, 485] on td "7785222208" at bounding box center [214, 459] width 51 height 137
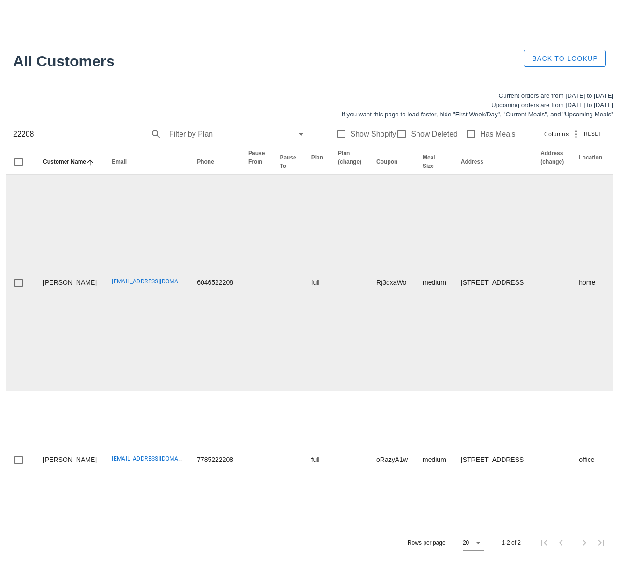
drag, startPoint x: 88, startPoint y: 325, endPoint x: 93, endPoint y: 339, distance: 15.2
click at [104, 323] on td "[EMAIL_ADDRESS][DOMAIN_NAME]" at bounding box center [146, 283] width 85 height 216
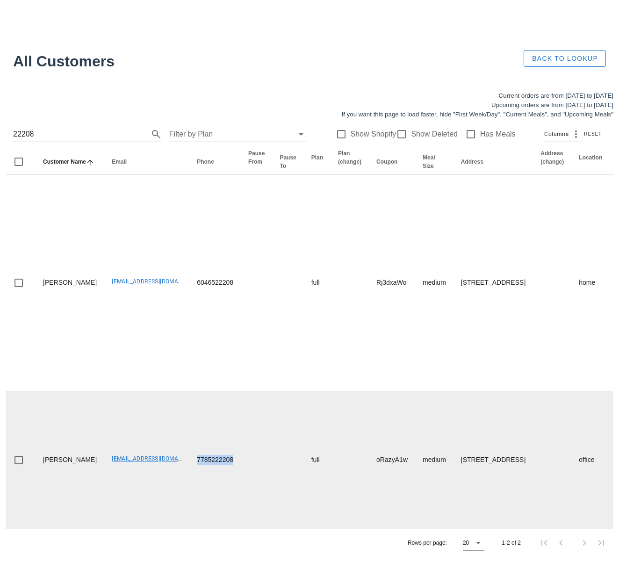
drag, startPoint x: 173, startPoint y: 456, endPoint x: 213, endPoint y: 457, distance: 39.7
click at [211, 458] on td "7785222208" at bounding box center [214, 459] width 51 height 137
copy td "7785222208"
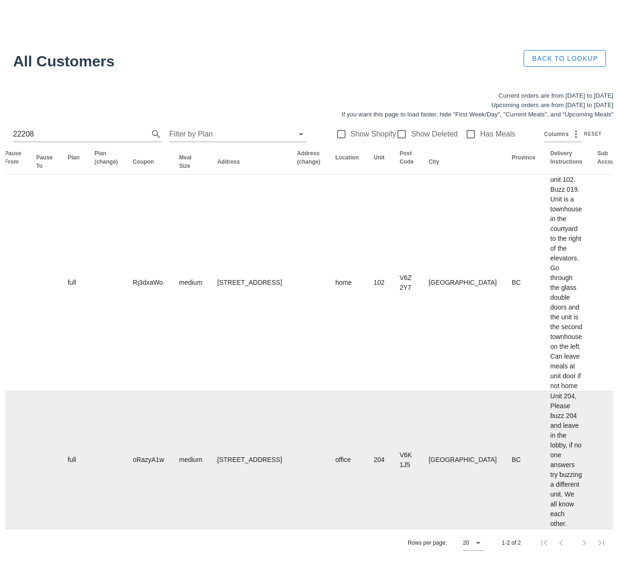
scroll to position [0, 568]
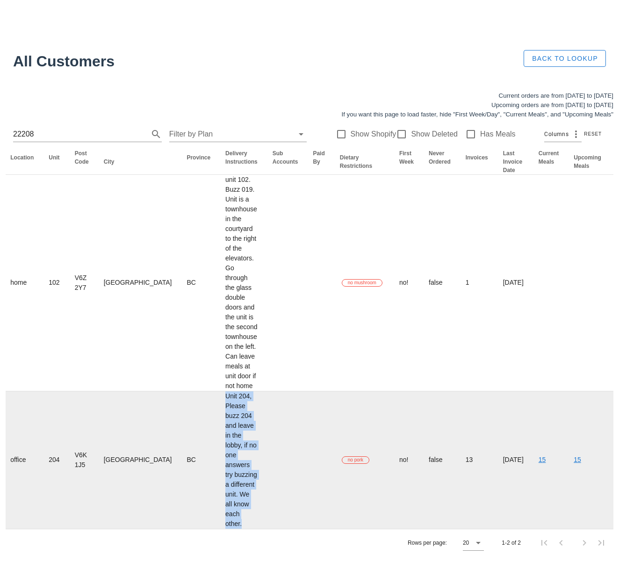
drag, startPoint x: 115, startPoint y: 397, endPoint x: 295, endPoint y: 460, distance: 190.2
click at [173, 519] on tr "[PERSON_NAME] [EMAIL_ADDRESS][DOMAIN_NAME] 7785222208 full oRazyA1w medium [STR…" at bounding box center [83, 459] width 1292 height 137
copy td "Unit 204, Please buzz 204 and leave in the lobby, if no one answers try buzzing…"
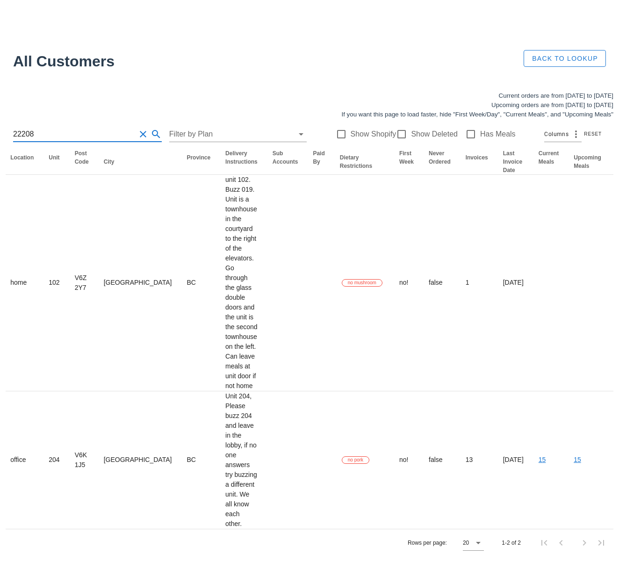
drag, startPoint x: 6, startPoint y: 91, endPoint x: -27, endPoint y: 91, distance: 32.7
click at [0, 91] on html "Menu Customers All Customers Back to Lookup Current orders are from [DATE] to […" at bounding box center [309, 281] width 619 height 562
drag, startPoint x: 54, startPoint y: 93, endPoint x: -29, endPoint y: 87, distance: 82.9
click at [0, 87] on html "Menu Customers All Customers Back to Lookup Current orders are from [DATE] to […" at bounding box center [309, 281] width 619 height 562
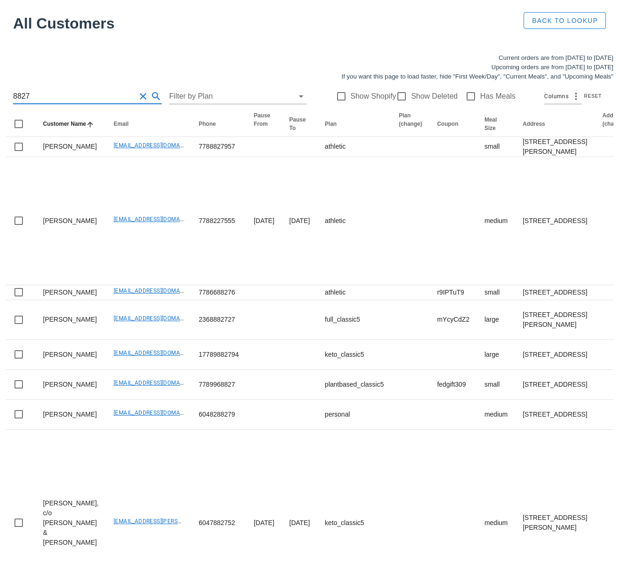
click at [14, 96] on input "8827" at bounding box center [74, 96] width 122 height 15
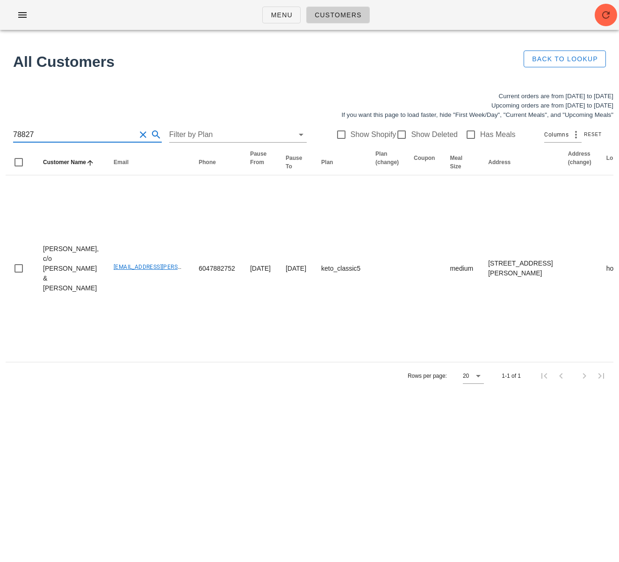
type input "78827"
drag, startPoint x: 51, startPoint y: 132, endPoint x: -15, endPoint y: 130, distance: 66.4
click at [0, 130] on html "Menu Customers All Customers Back to Lookup Current orders are from [DATE] to […" at bounding box center [309, 281] width 619 height 562
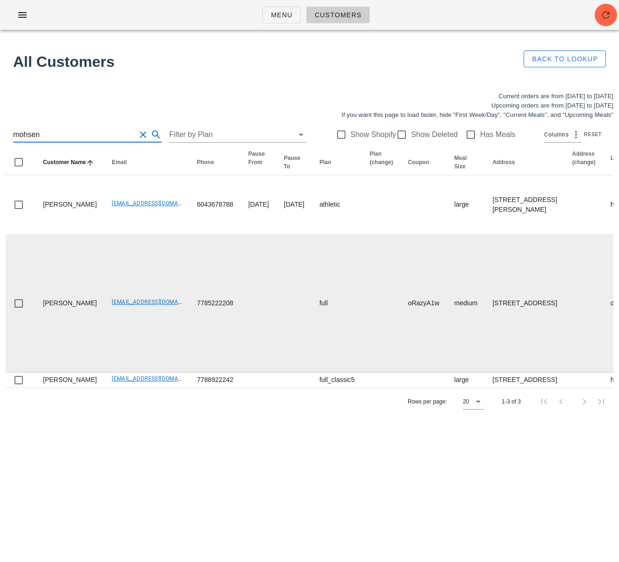
type input "mohsen"
drag, startPoint x: 92, startPoint y: 316, endPoint x: 167, endPoint y: 320, distance: 75.8
click at [167, 320] on td "[EMAIL_ADDRESS][DOMAIN_NAME]" at bounding box center [146, 304] width 85 height 138
copy link "[EMAIL_ADDRESS][DOMAIN_NAME]"
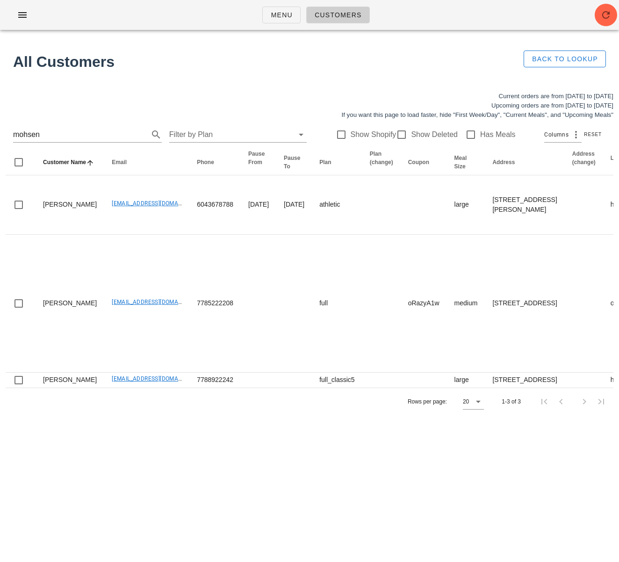
drag, startPoint x: 145, startPoint y: 73, endPoint x: 188, endPoint y: 61, distance: 44.8
click at [146, 73] on div "All Customers" at bounding box center [258, 62] width 503 height 34
